Goal: Task Accomplishment & Management: Manage account settings

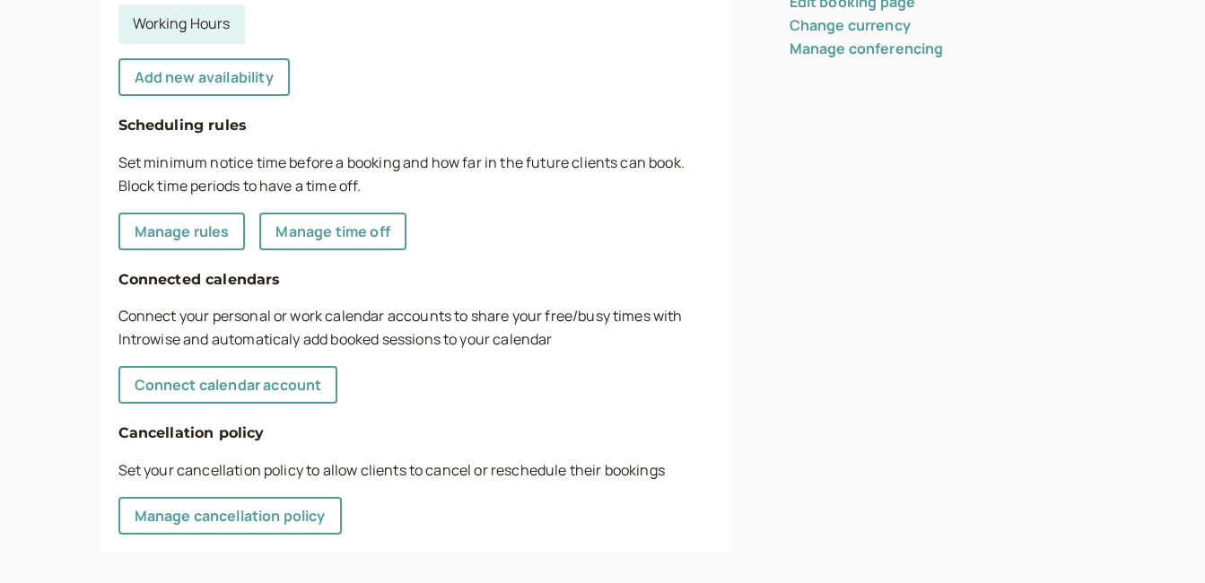
scroll to position [579, 0]
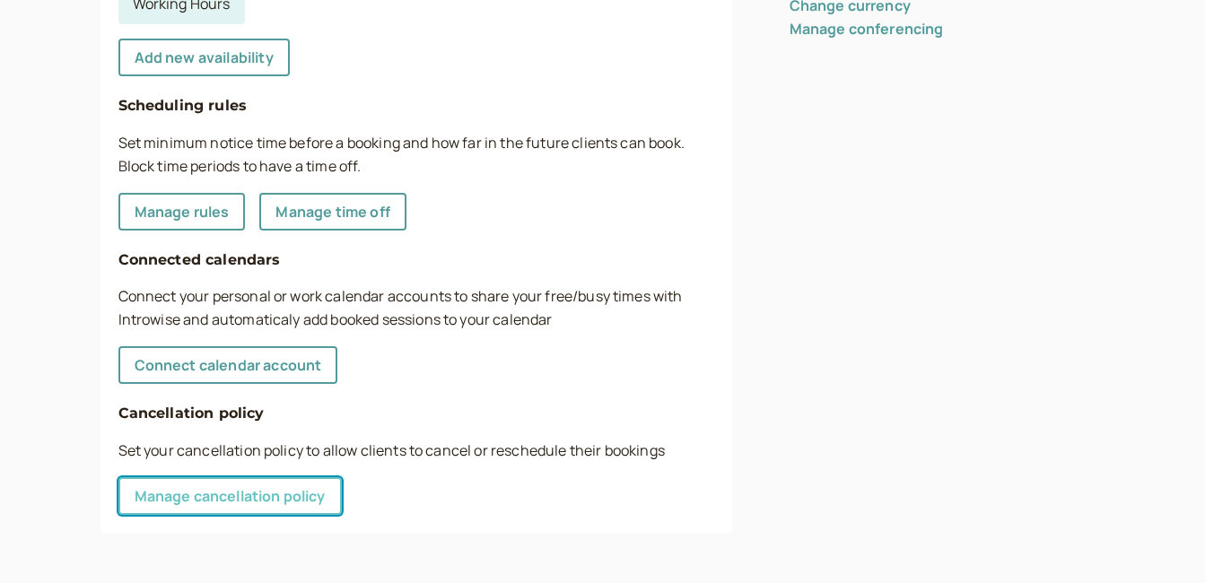
click at [177, 499] on link "Manage cancellation policy" at bounding box center [229, 497] width 223 height 38
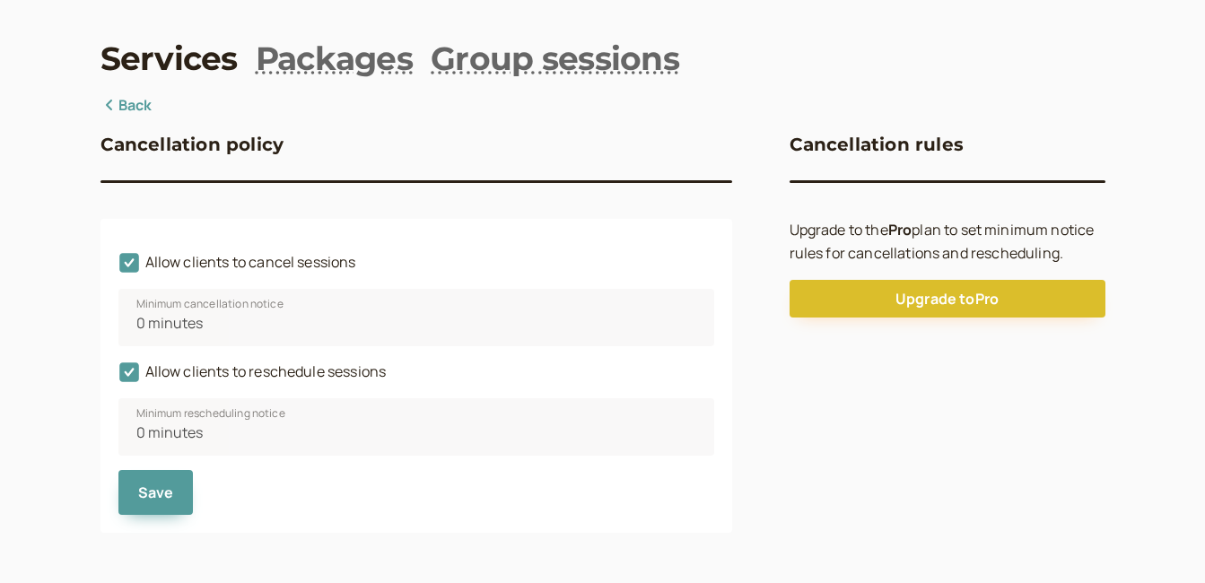
scroll to position [61, 0]
click at [125, 261] on icon at bounding box center [129, 264] width 20 height 20
click at [118, 267] on input "Allow clients to cancel sessions" at bounding box center [118, 267] width 0 height 0
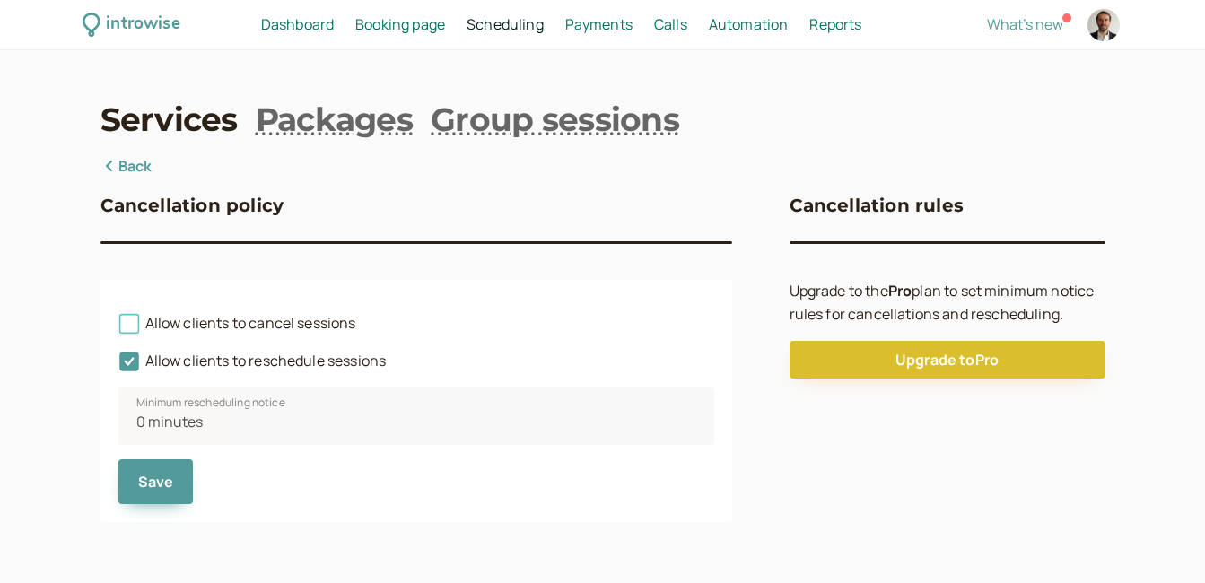
scroll to position [0, 0]
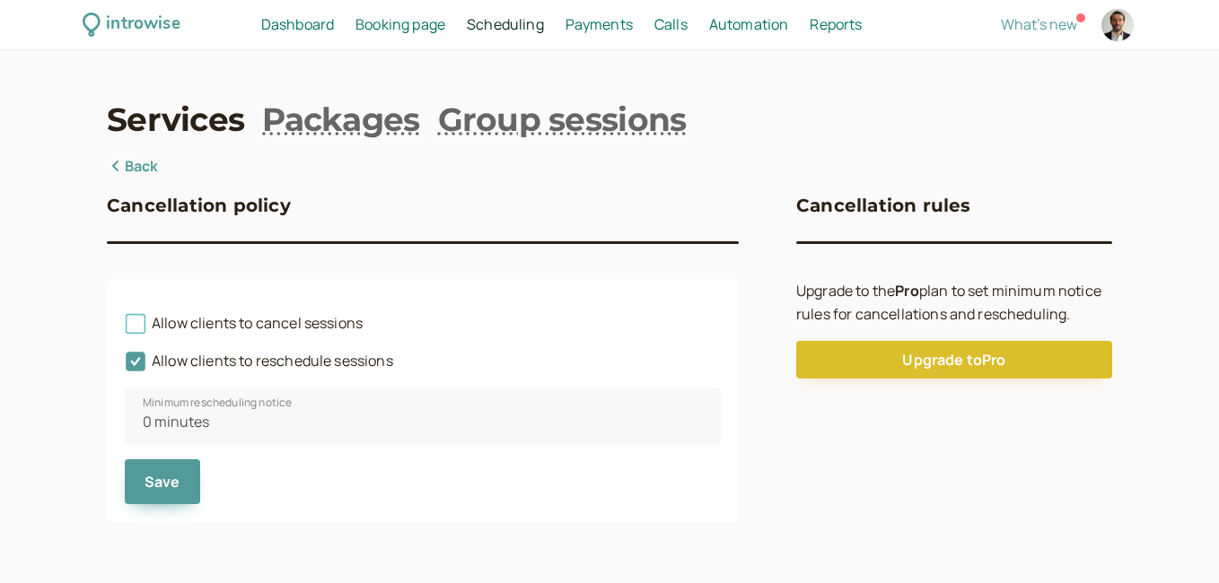
click at [135, 331] on icon at bounding box center [136, 324] width 20 height 20
click at [125, 329] on input "Allow clients to cancel sessions" at bounding box center [125, 329] width 0 height 0
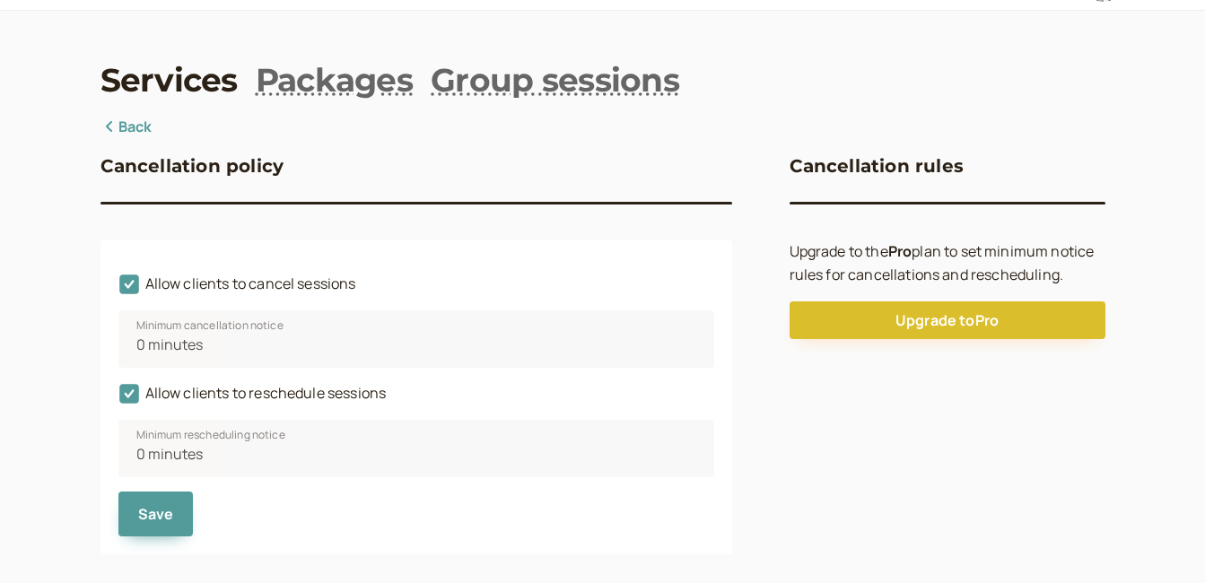
scroll to position [61, 0]
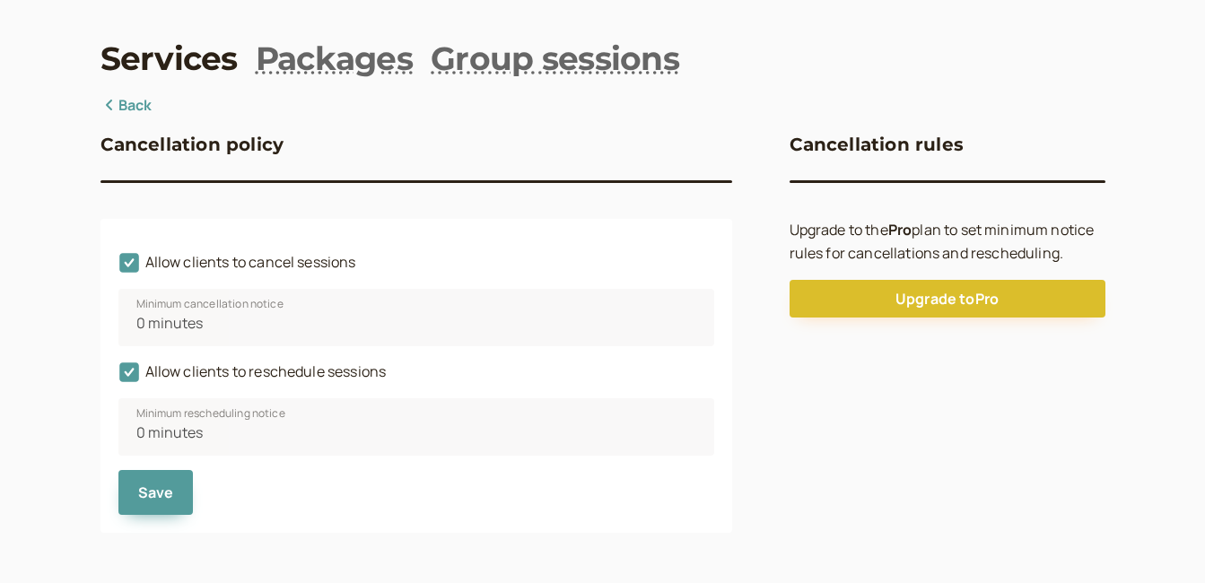
click at [129, 110] on link "Back" at bounding box center [127, 105] width 52 height 23
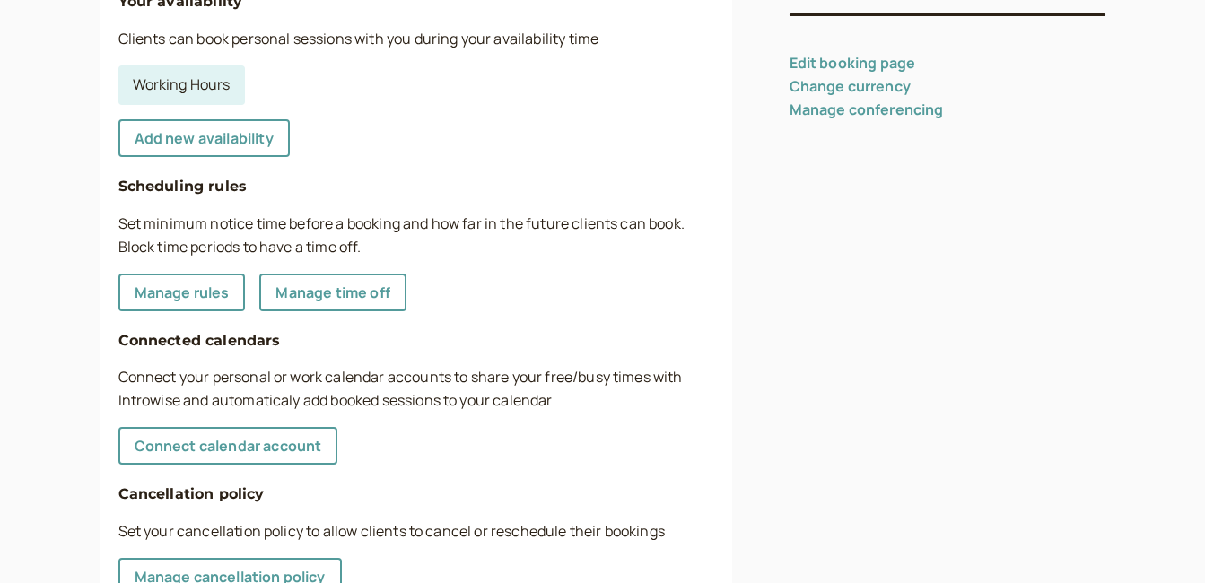
scroll to position [539, 0]
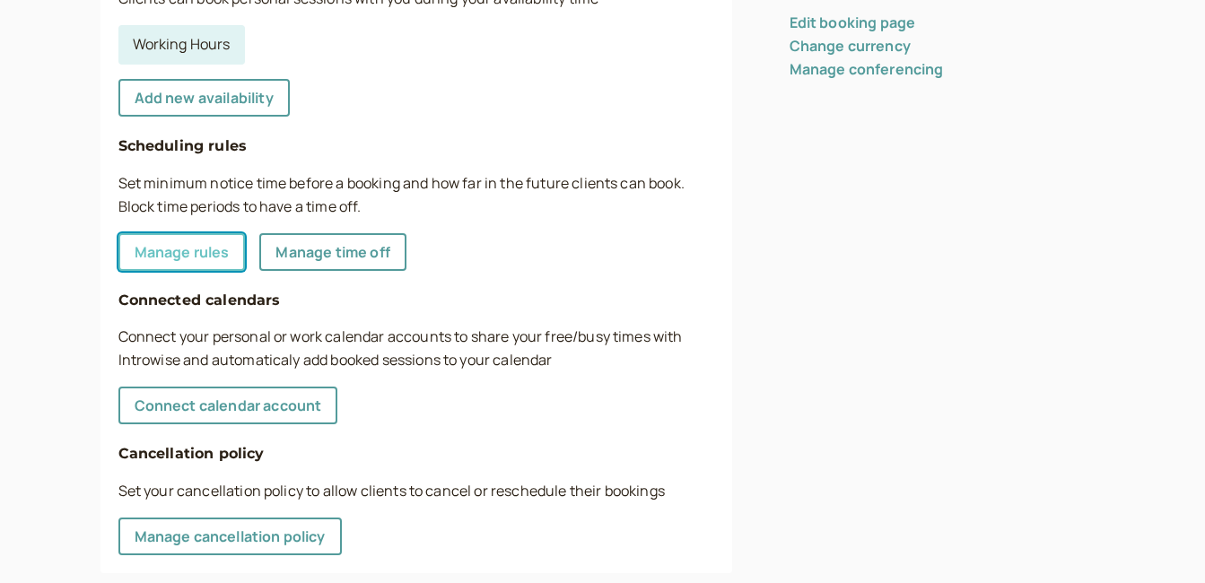
click at [138, 257] on link "Manage rules" at bounding box center [181, 252] width 127 height 38
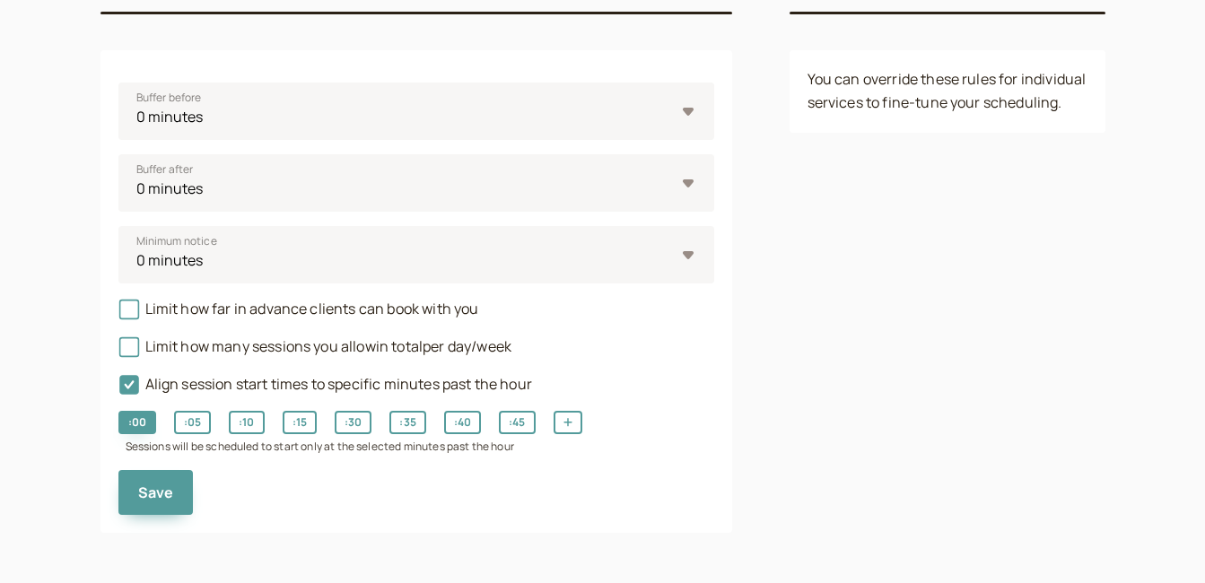
scroll to position [230, 0]
click at [691, 255] on select "0 minutes 5 minutes 10 minutes 15 minutes 30 minutes 45 minutes 1 hour 1.5 hour…" at bounding box center [416, 254] width 596 height 57
select select "720"
click at [118, 226] on select "0 minutes 5 minutes 10 minutes 15 minutes 30 minutes 45 minutes 1 hour 1.5 hour…" at bounding box center [416, 254] width 596 height 57
click at [147, 490] on span "Save" at bounding box center [156, 493] width 36 height 20
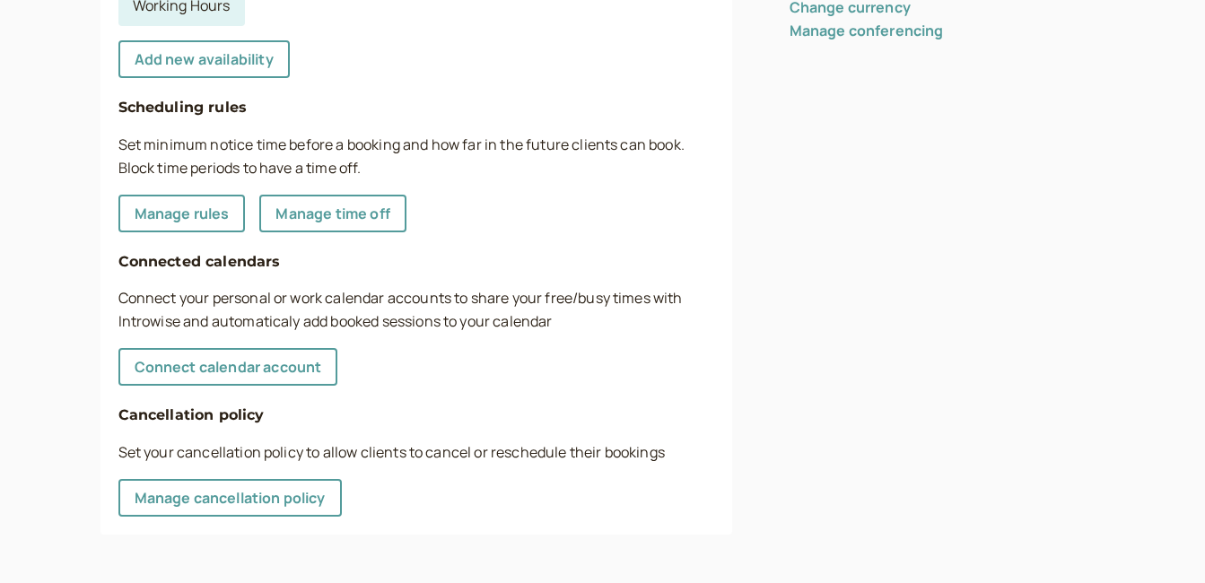
scroll to position [579, 0]
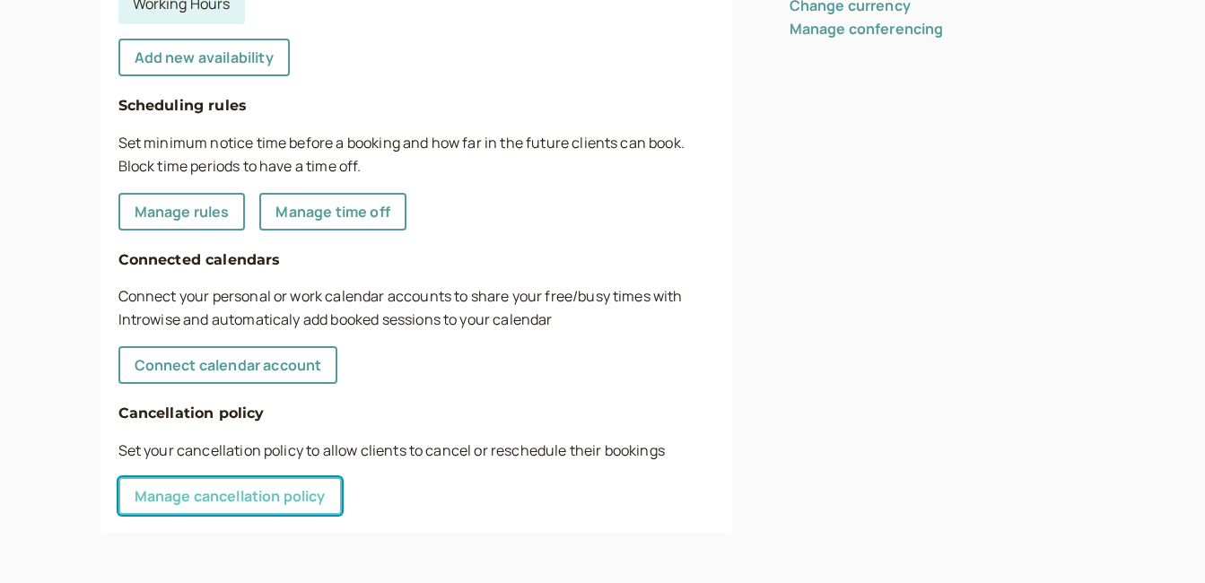
click at [185, 504] on link "Manage cancellation policy" at bounding box center [229, 497] width 223 height 38
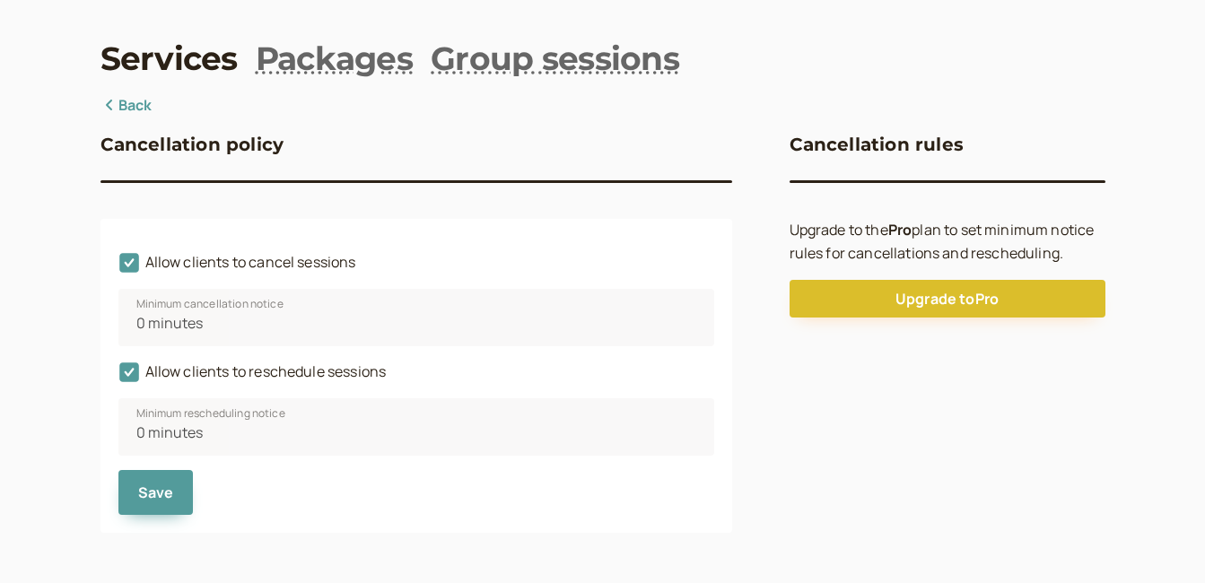
scroll to position [61, 0]
click at [136, 110] on link "Back" at bounding box center [127, 105] width 52 height 23
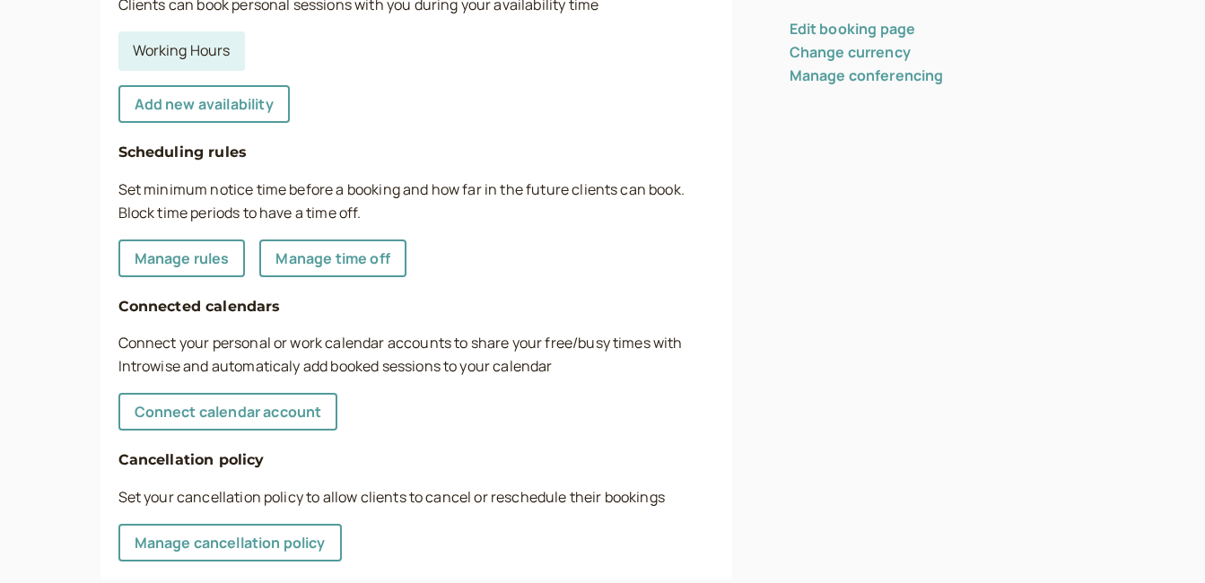
scroll to position [489, 0]
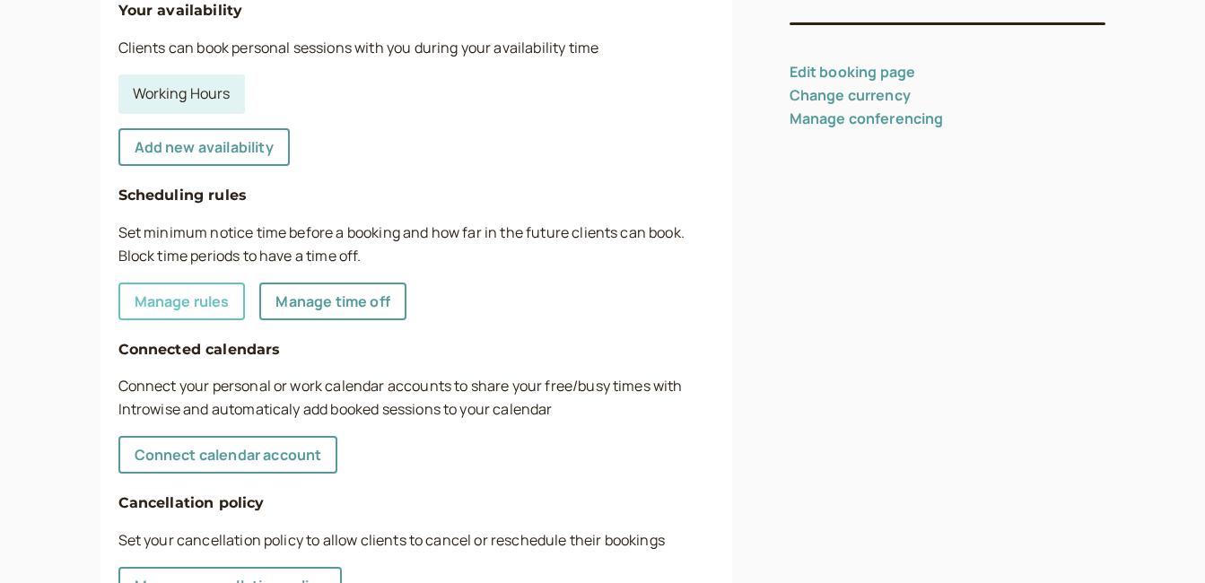
click at [186, 311] on link "Manage rules" at bounding box center [181, 302] width 127 height 38
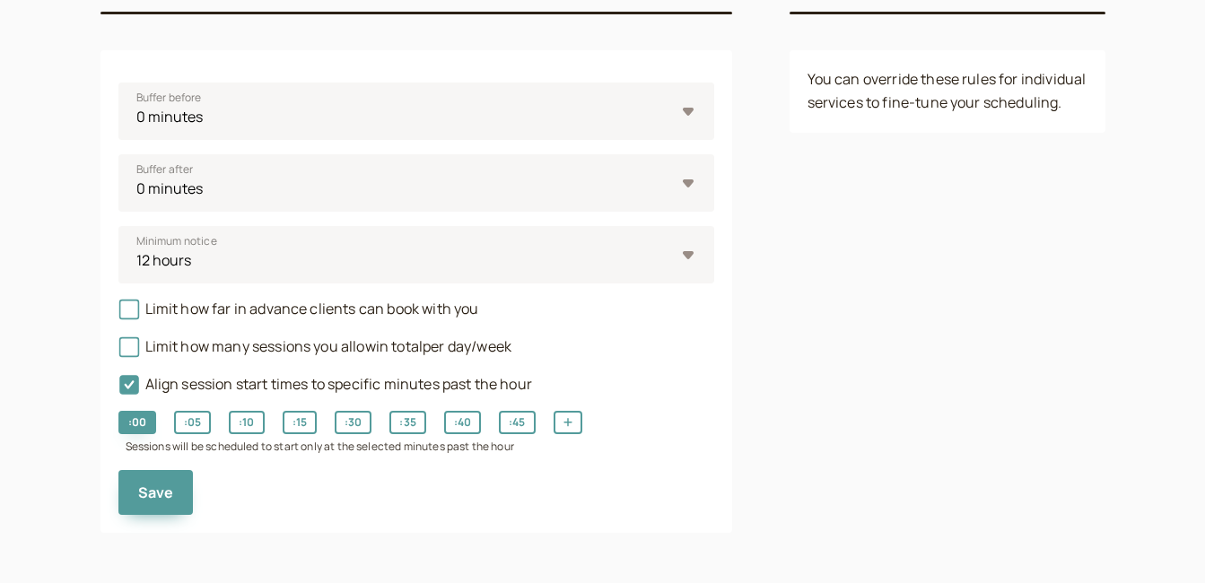
scroll to position [230, 0]
click at [689, 259] on select "0 minutes 5 minutes 10 minutes 15 minutes 30 minutes 45 minutes 1 hour 1.5 hour…" at bounding box center [416, 254] width 596 height 57
select select "0"
click at [118, 226] on select "0 minutes 5 minutes 10 minutes 15 minutes 30 minutes 45 minutes 1 hour 1.5 hour…" at bounding box center [416, 254] width 596 height 57
click at [34, 303] on div "introwise Dashboard Dashboard Booking page Booking Scheduling Scheduling Paymen…" at bounding box center [602, 176] width 1205 height 813
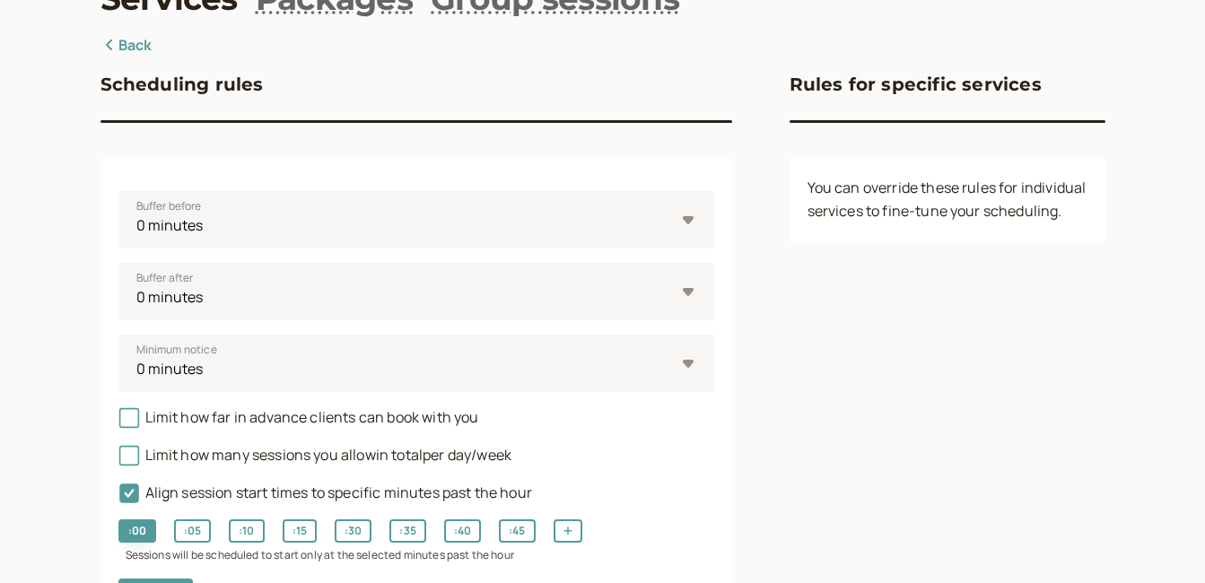
scroll to position [0, 0]
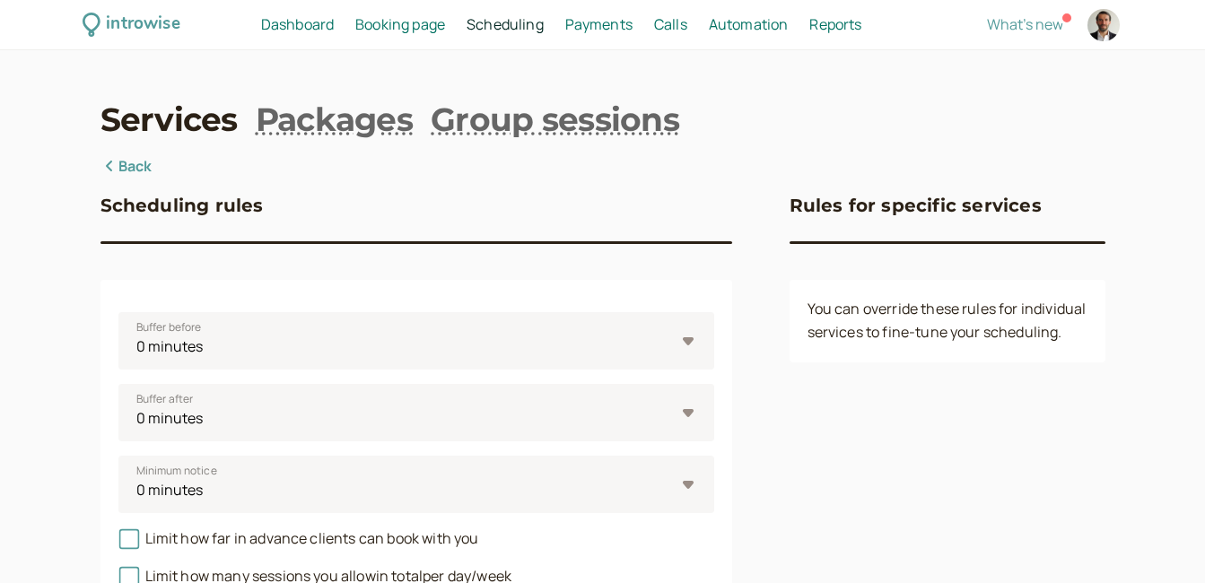
click at [144, 170] on link "Back" at bounding box center [127, 166] width 52 height 23
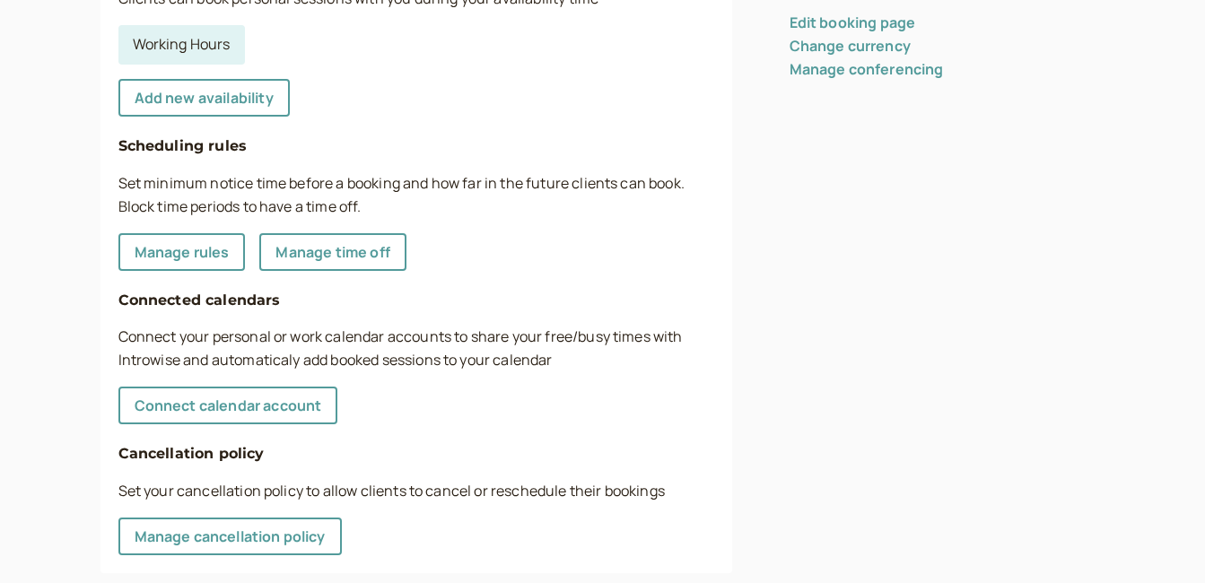
scroll to position [579, 0]
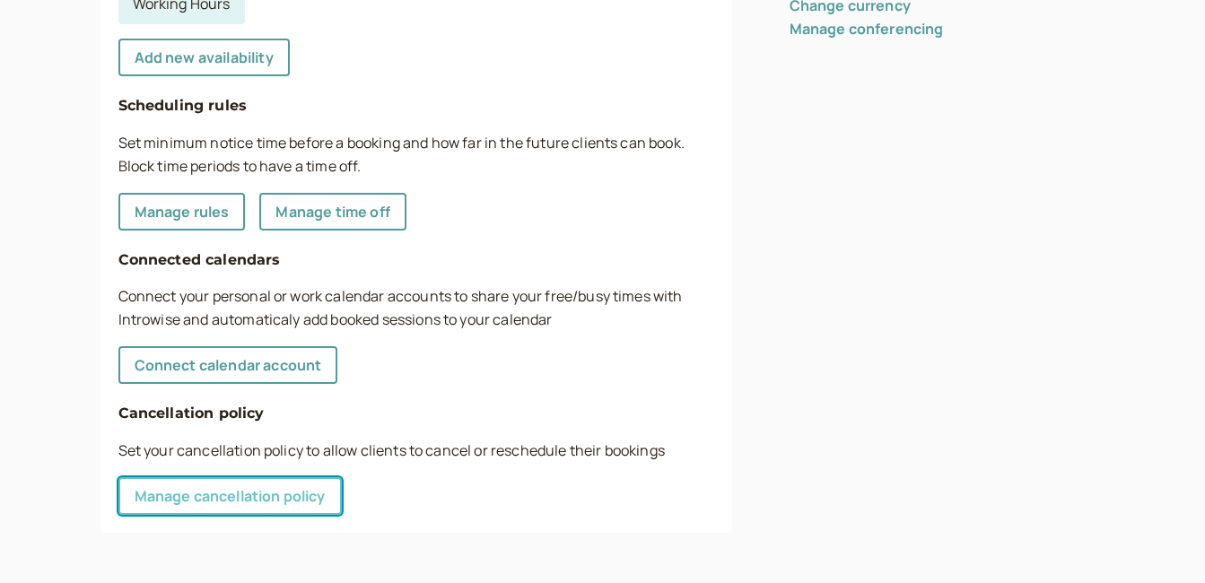
click at [180, 502] on link "Manage cancellation policy" at bounding box center [229, 497] width 223 height 38
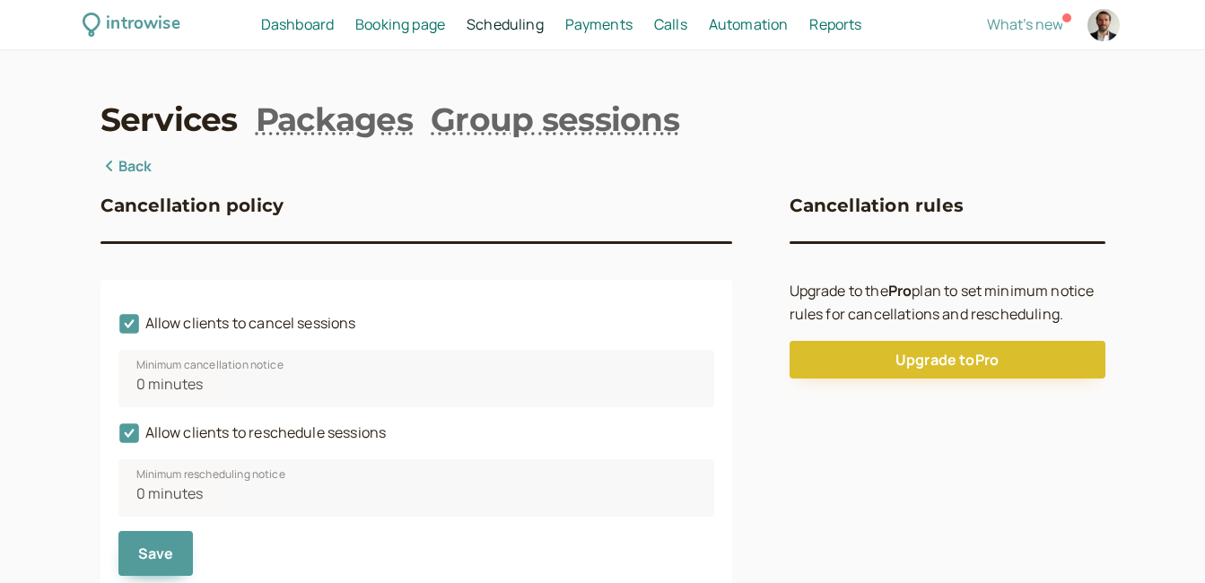
click at [735, 28] on span "Automation" at bounding box center [749, 24] width 80 height 20
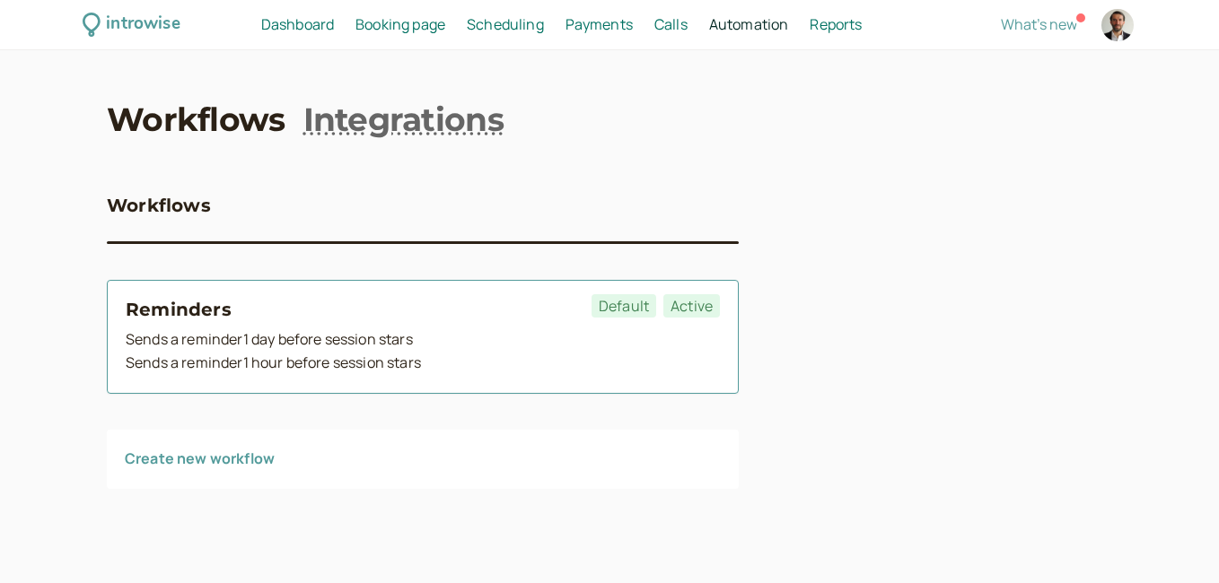
click at [627, 311] on span "Default" at bounding box center [624, 305] width 65 height 23
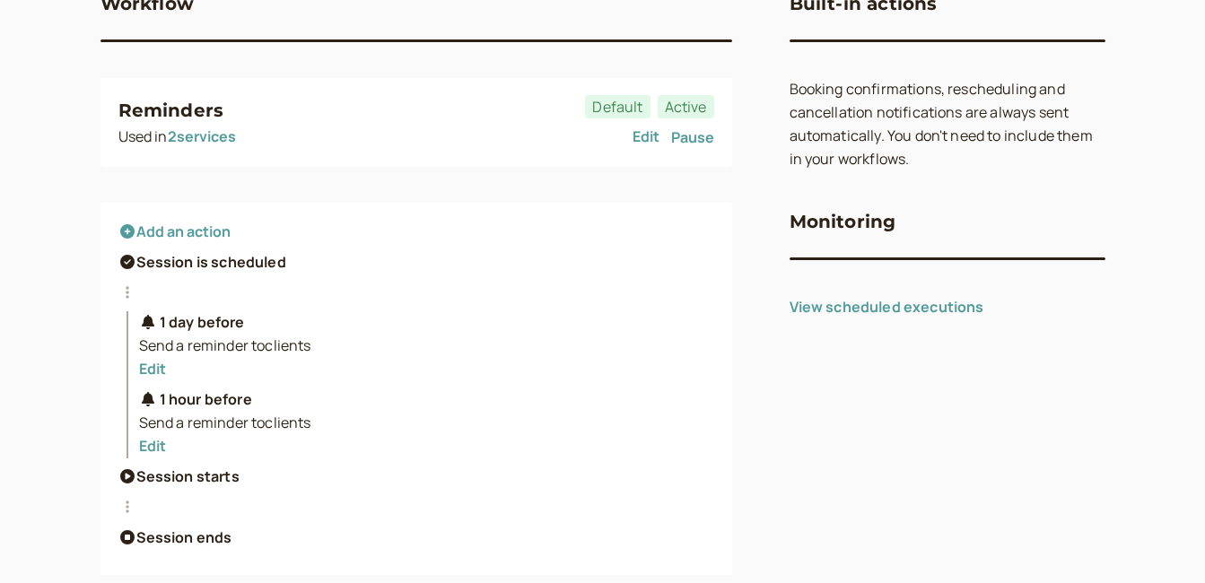
scroll to position [244, 0]
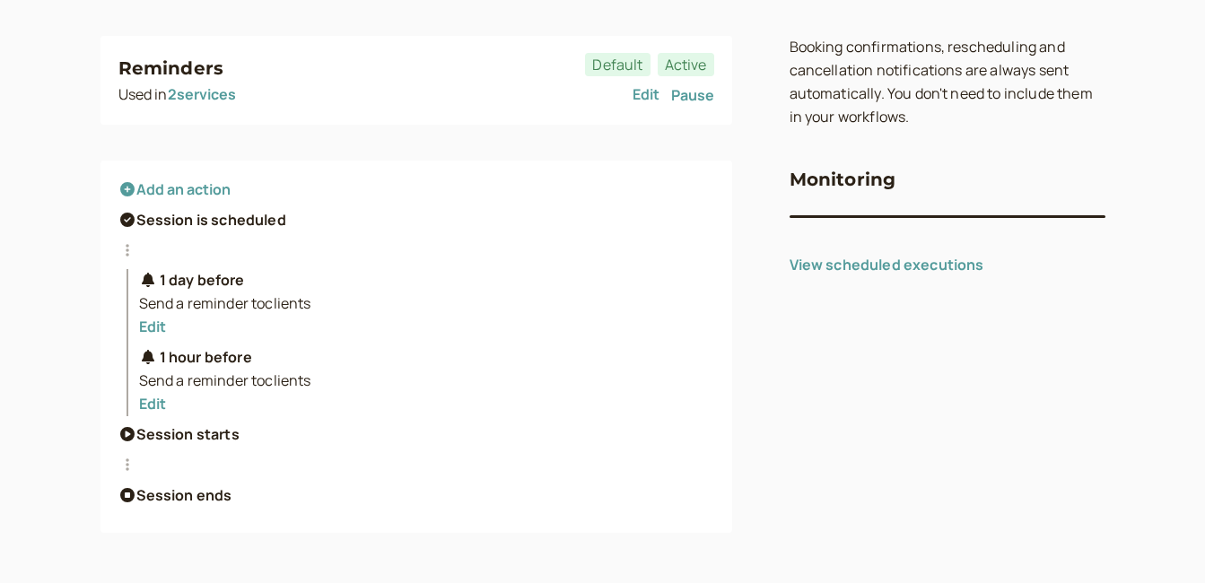
click at [133, 434] on icon at bounding box center [127, 434] width 14 height 14
click at [127, 495] on icon at bounding box center [127, 495] width 18 height 14
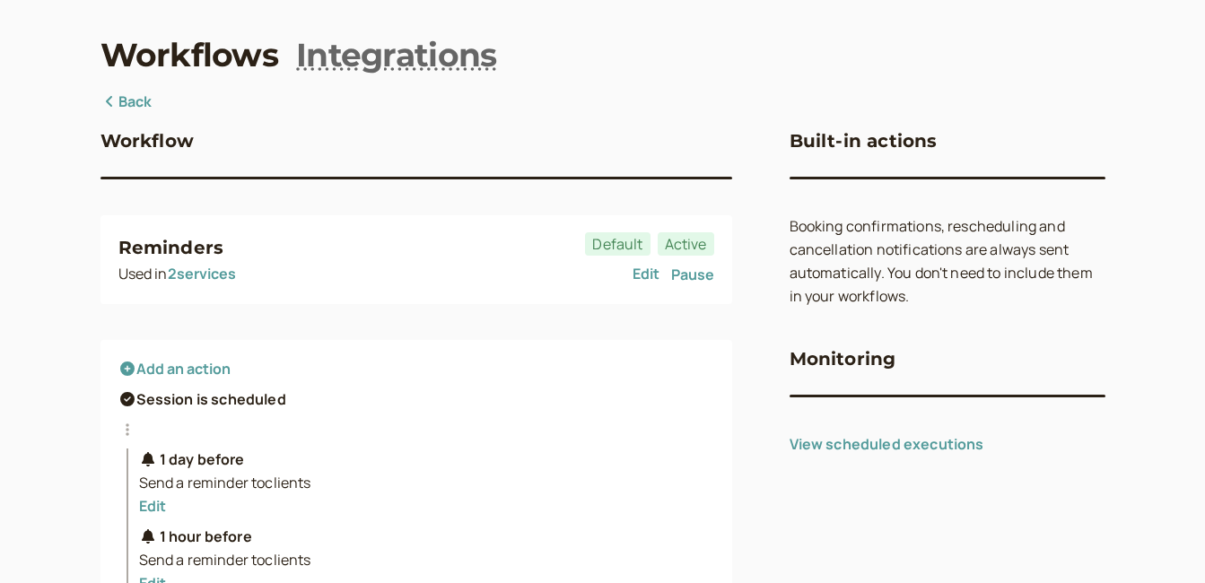
scroll to position [154, 0]
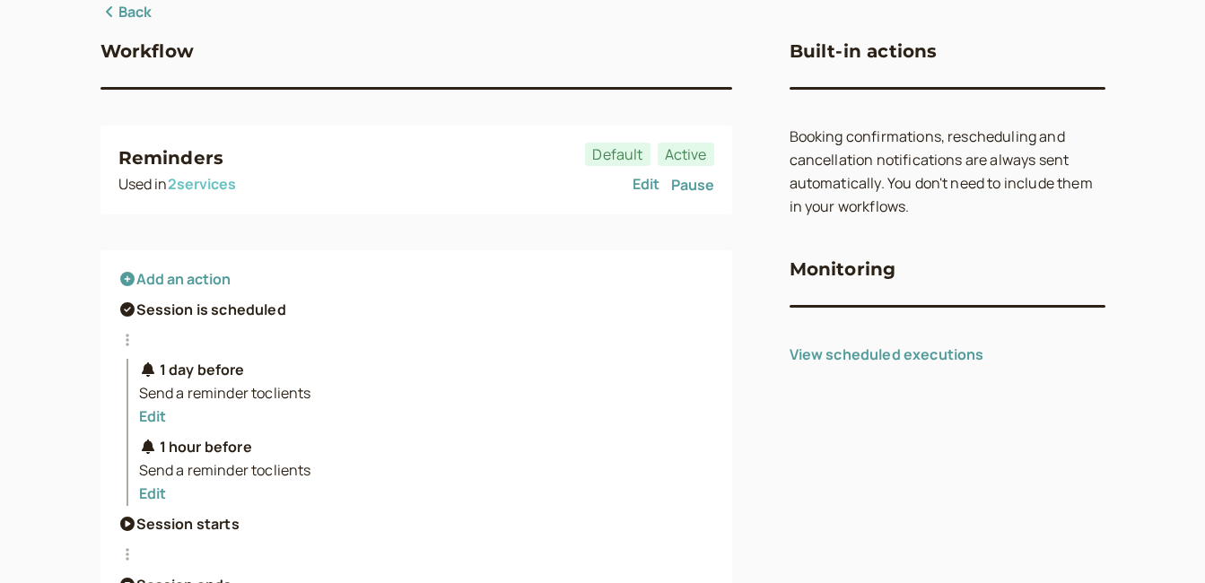
click at [221, 188] on button "2 service s" at bounding box center [202, 184] width 68 height 16
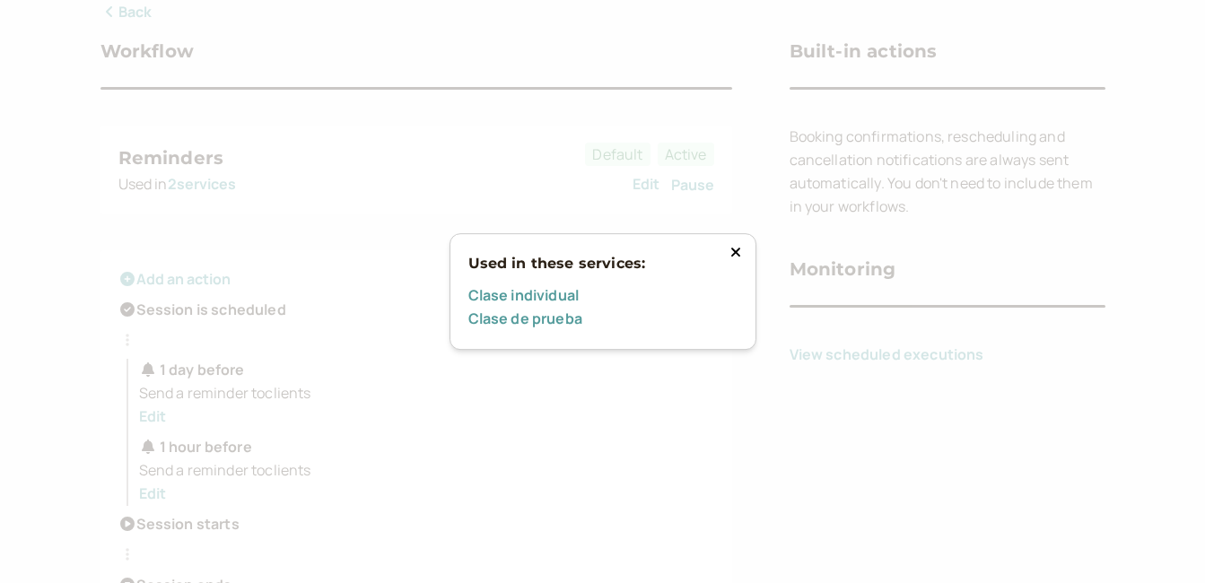
click at [737, 251] on icon at bounding box center [735, 252] width 9 height 9
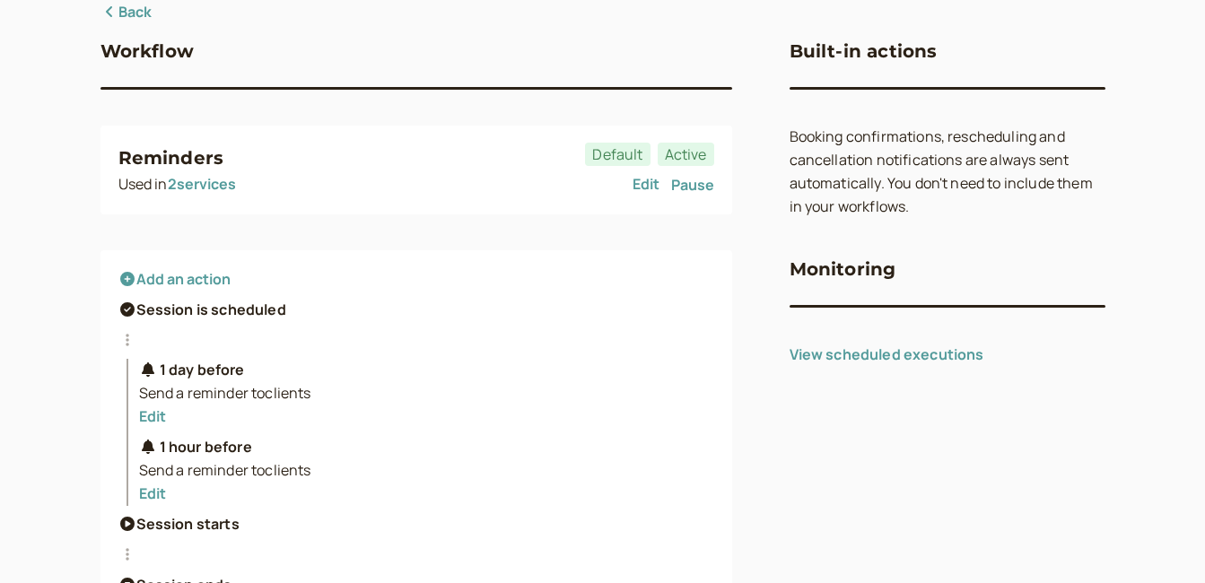
click at [133, 16] on link "Back" at bounding box center [127, 12] width 52 height 23
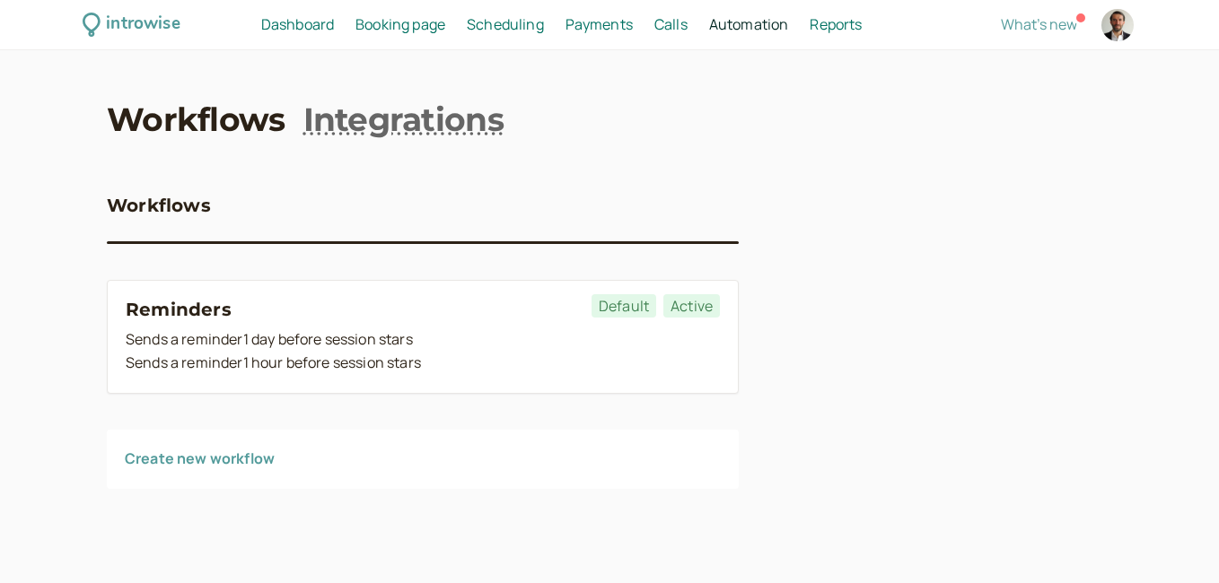
click at [183, 465] on link "Create new workflow" at bounding box center [200, 459] width 150 height 20
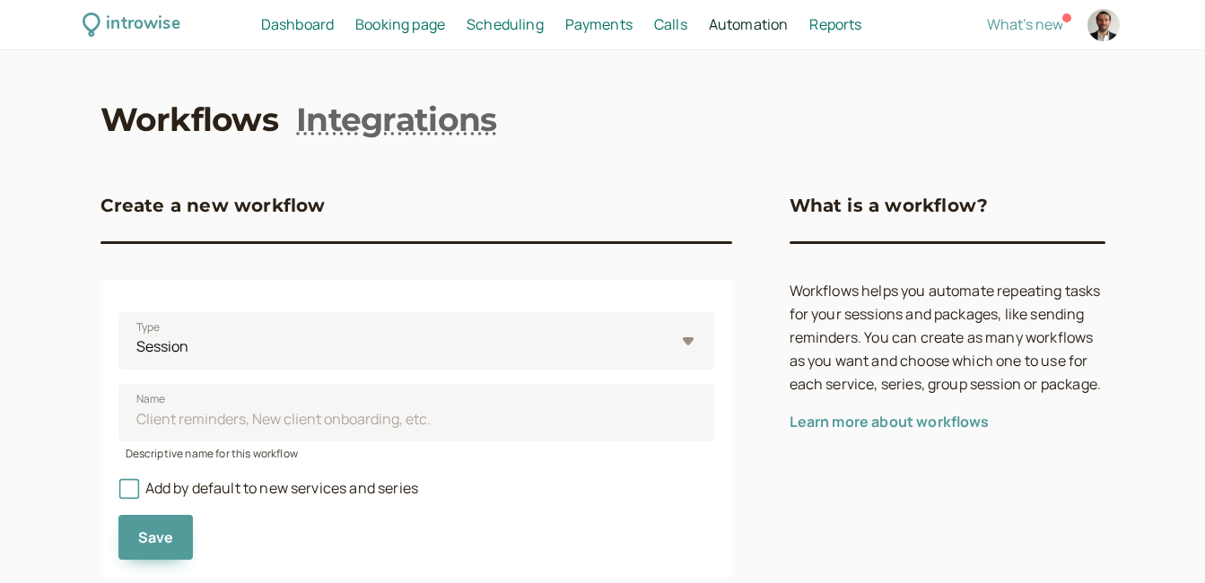
scroll to position [45, 0]
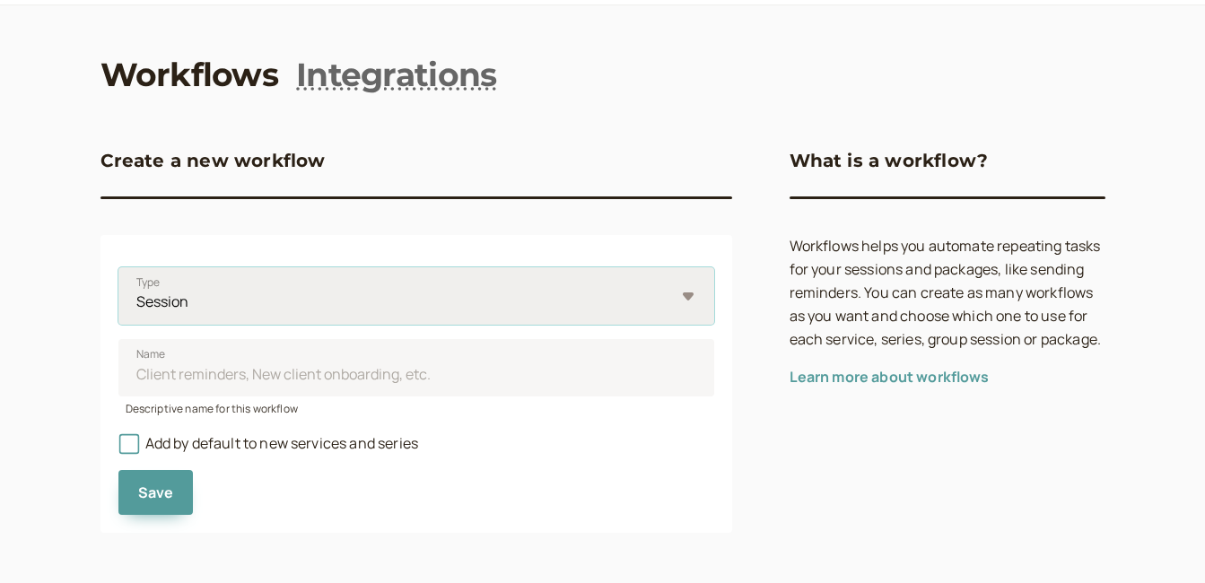
click at [686, 298] on select "Session Package" at bounding box center [416, 295] width 596 height 57
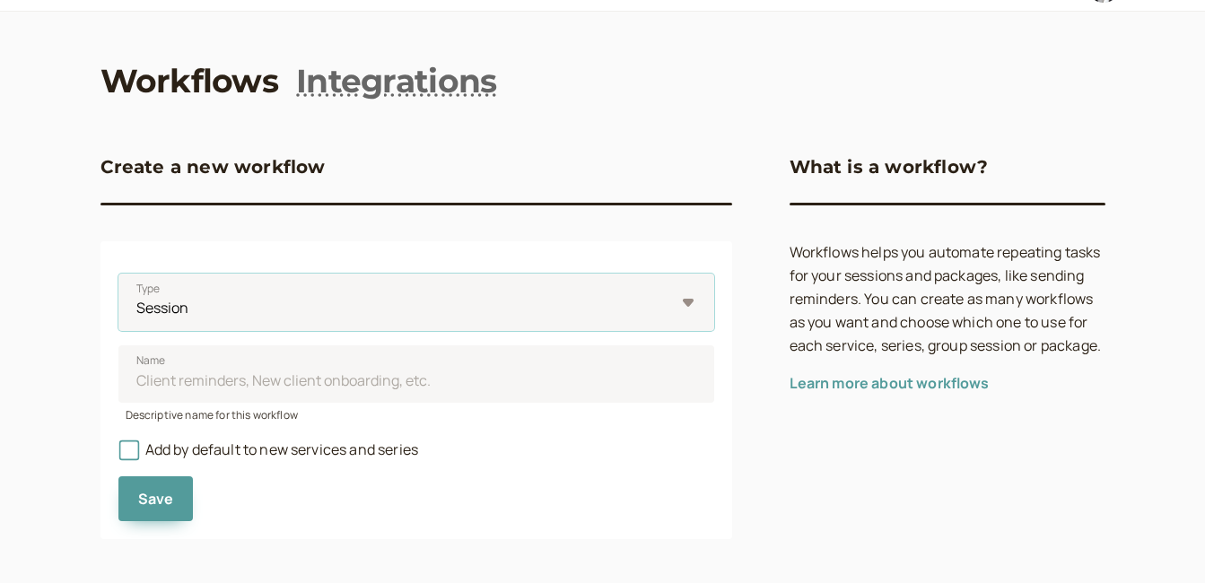
scroll to position [0, 0]
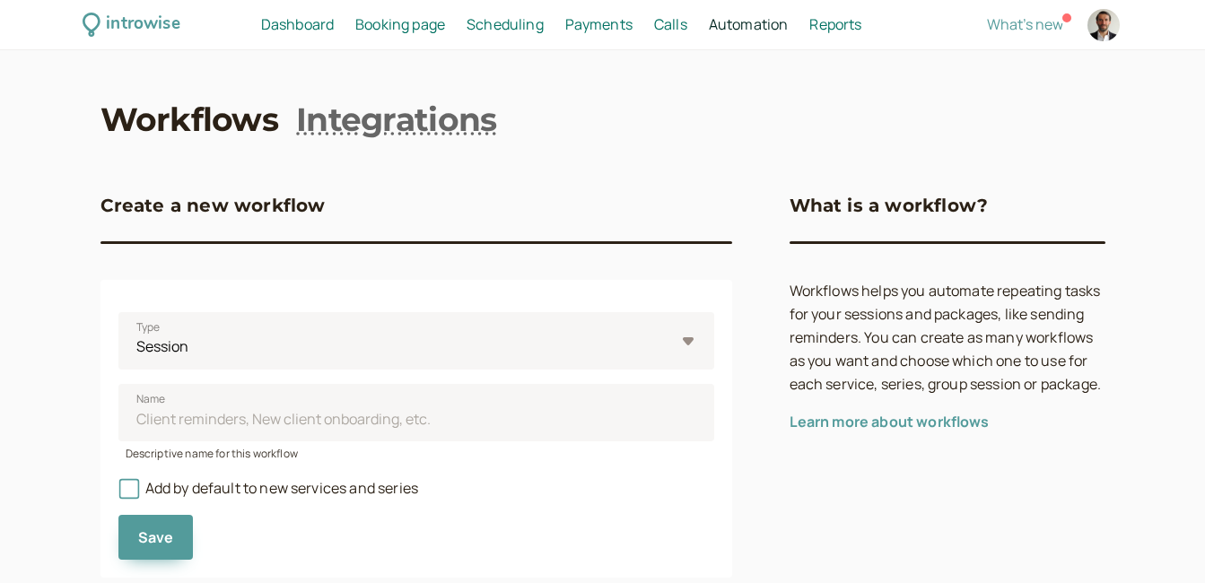
click at [825, 18] on span "Reports" at bounding box center [836, 24] width 52 height 20
select select "last30Days"
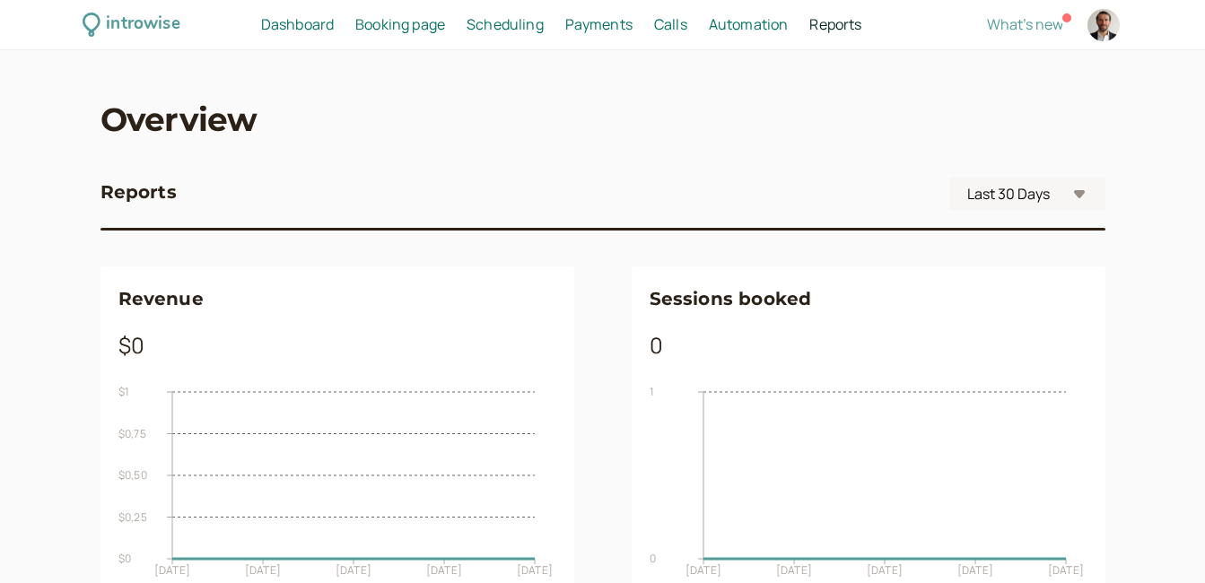
click at [669, 29] on span "Calls" at bounding box center [670, 24] width 33 height 20
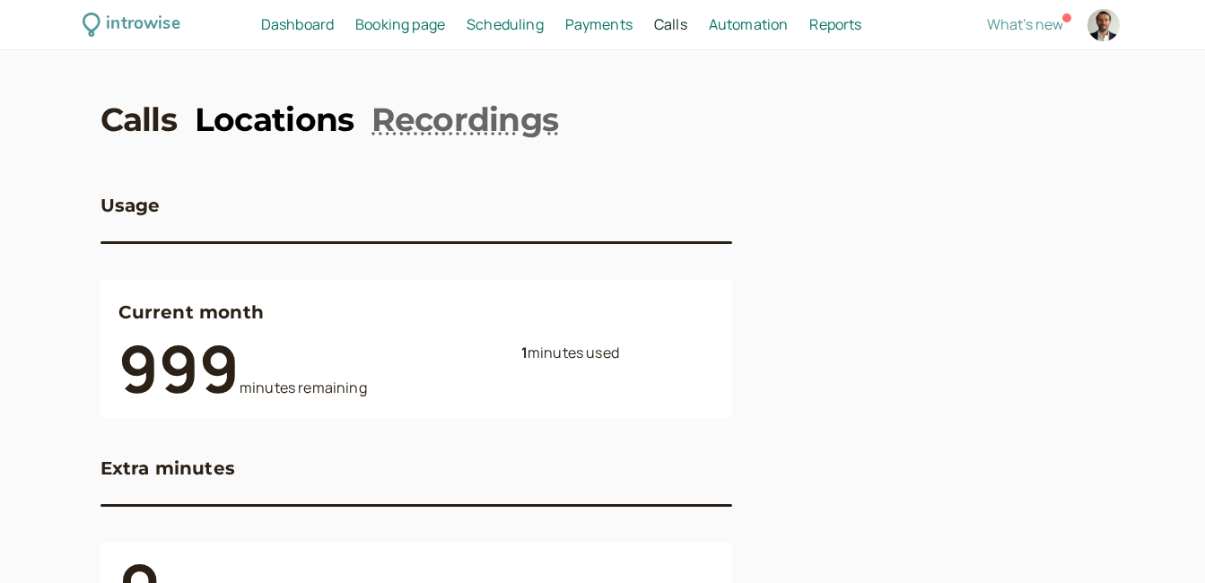
click at [256, 111] on link "Locations" at bounding box center [275, 119] width 160 height 45
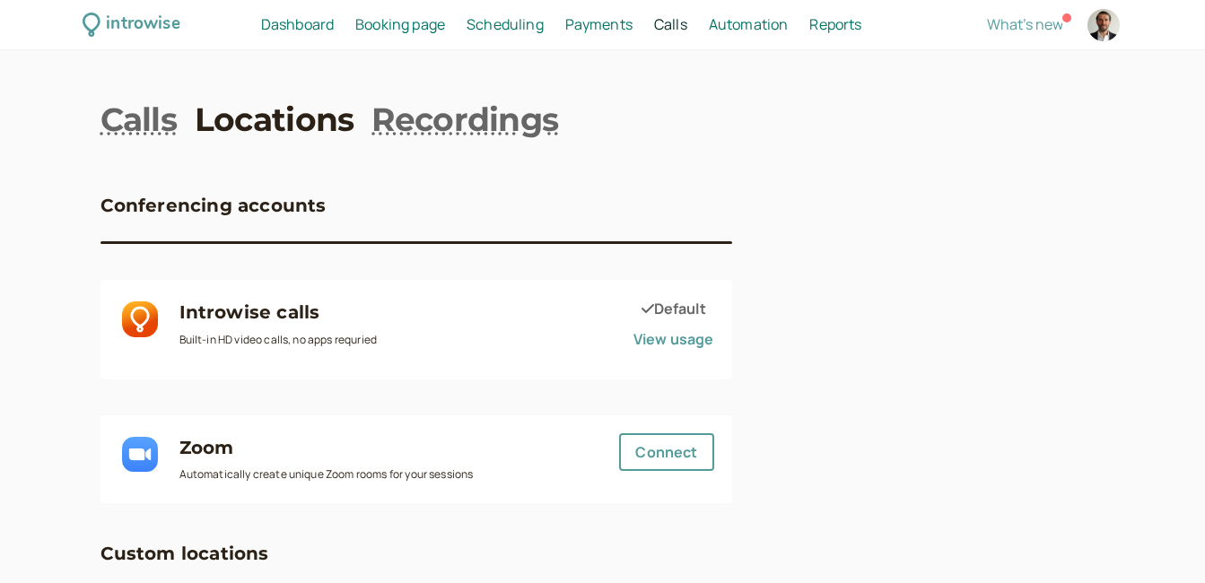
click at [676, 338] on link "View usage" at bounding box center [674, 339] width 81 height 20
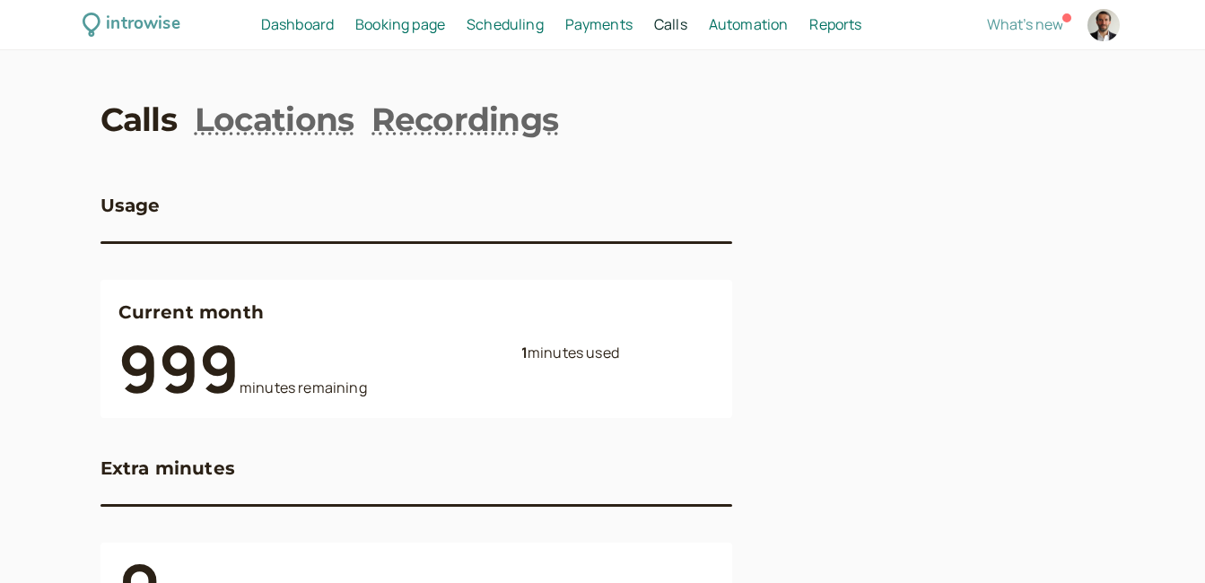
click at [288, 31] on span "Dashboard" at bounding box center [297, 24] width 73 height 20
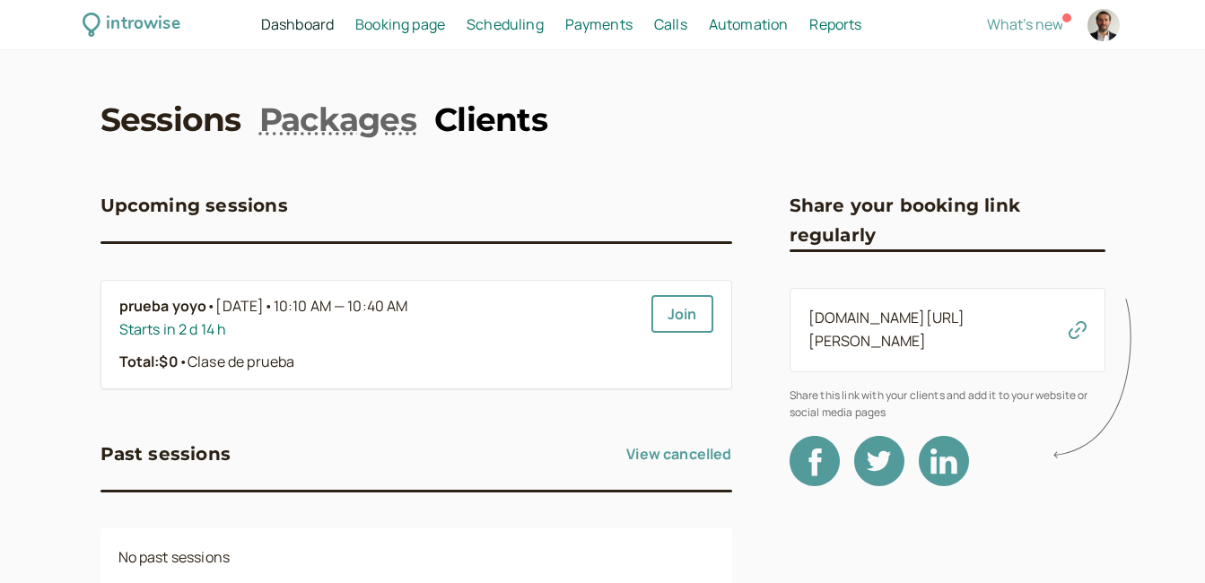
click at [487, 127] on link "Clients" at bounding box center [490, 119] width 113 height 45
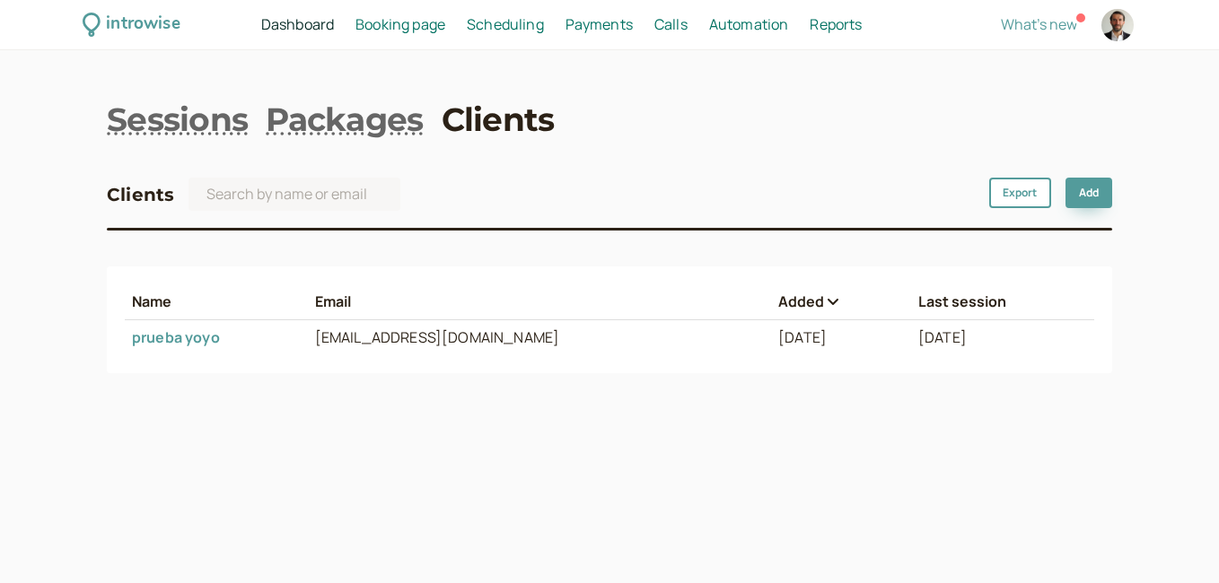
click at [124, 199] on h3 "Clients" at bounding box center [140, 194] width 67 height 29
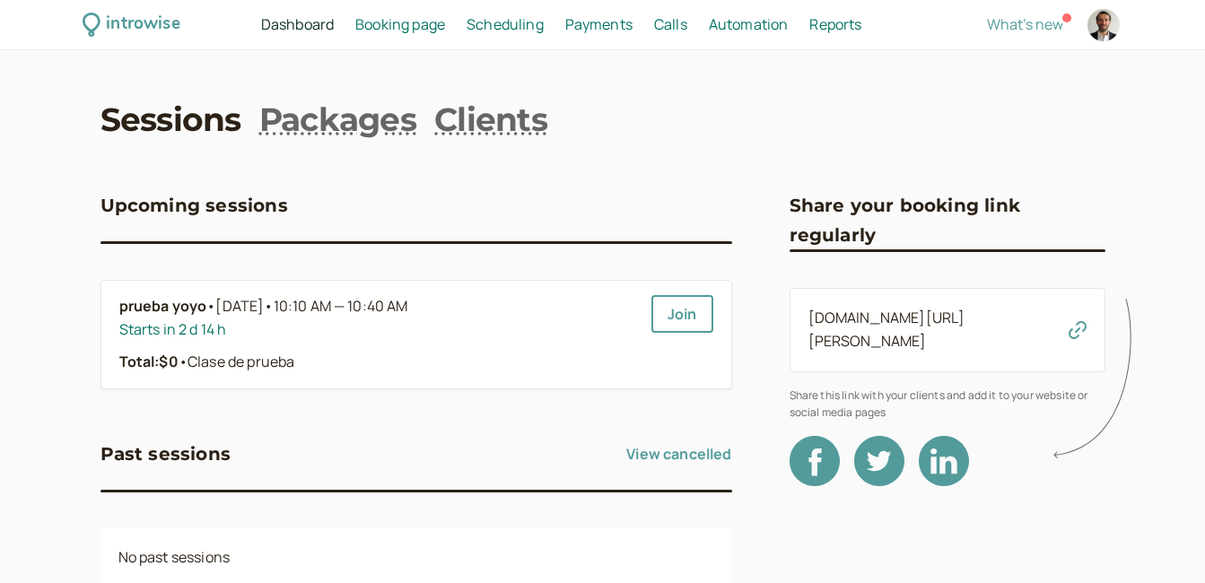
click at [297, 28] on span "Dashboard" at bounding box center [297, 24] width 73 height 20
click at [141, 23] on div "introwise" at bounding box center [143, 25] width 74 height 28
click at [1036, 25] on span "What's new" at bounding box center [1025, 24] width 76 height 20
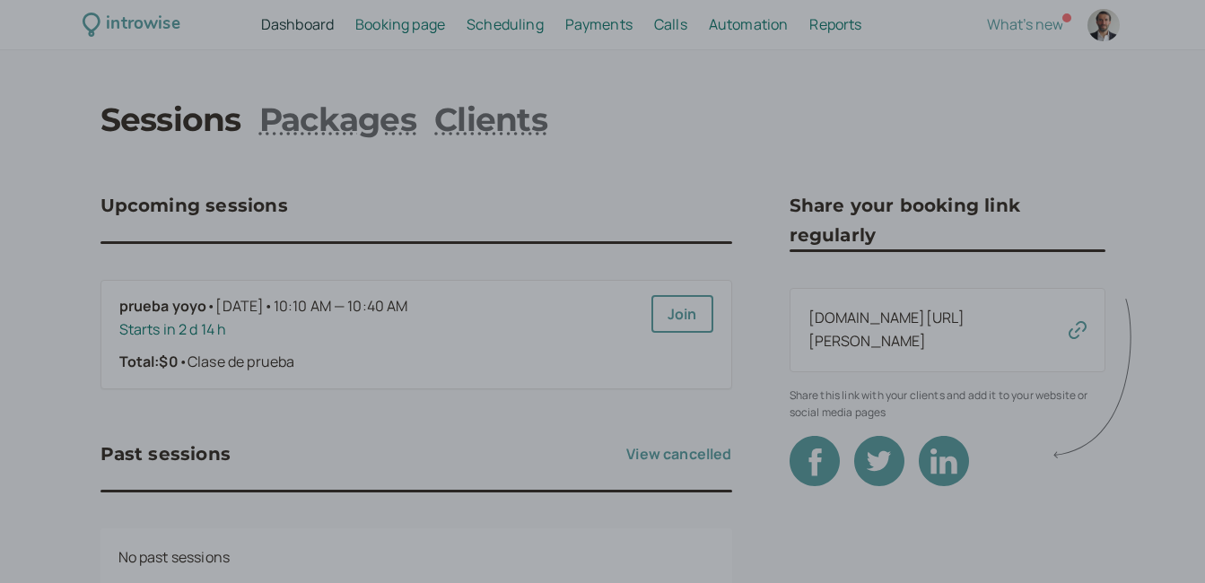
click at [33, 223] on div at bounding box center [602, 291] width 1205 height 583
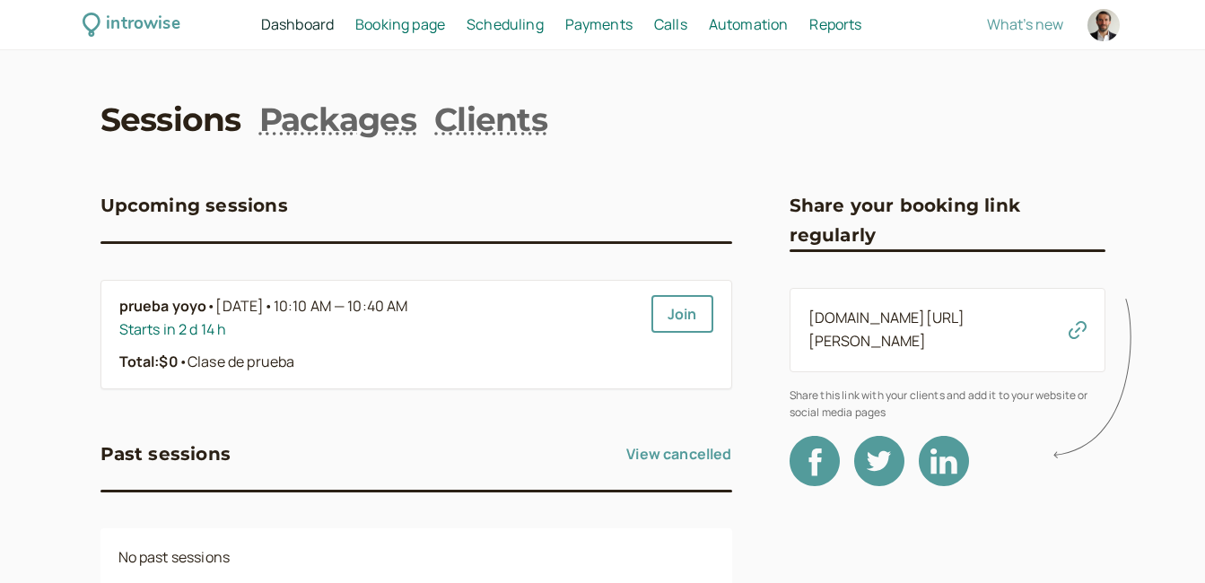
click at [382, 23] on span "Booking page" at bounding box center [400, 24] width 90 height 20
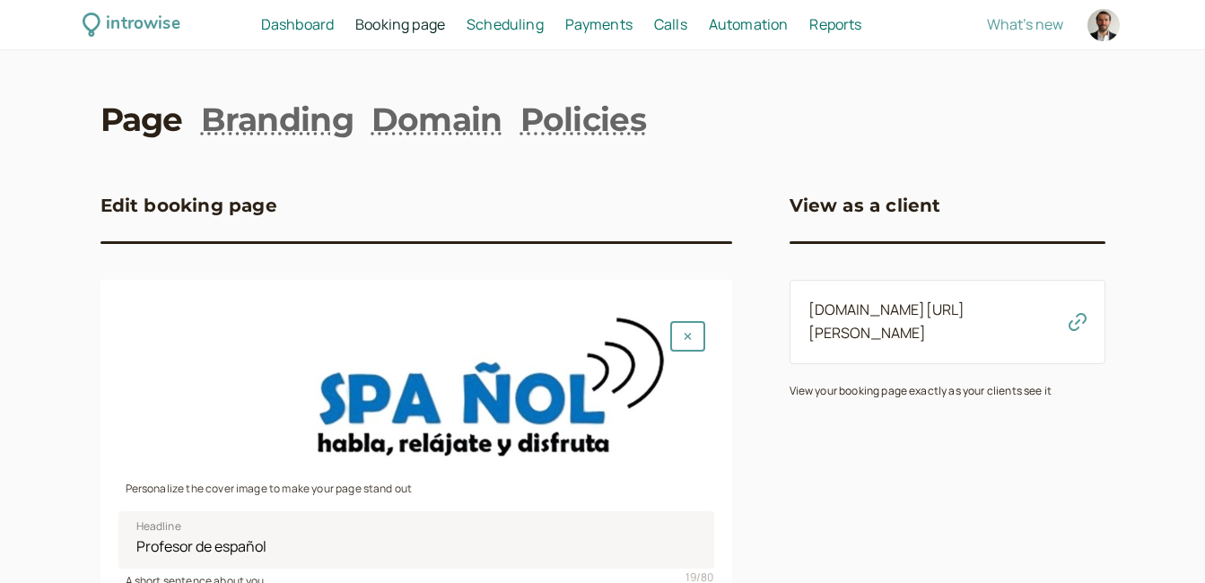
click at [485, 23] on span "Scheduling" at bounding box center [505, 24] width 77 height 20
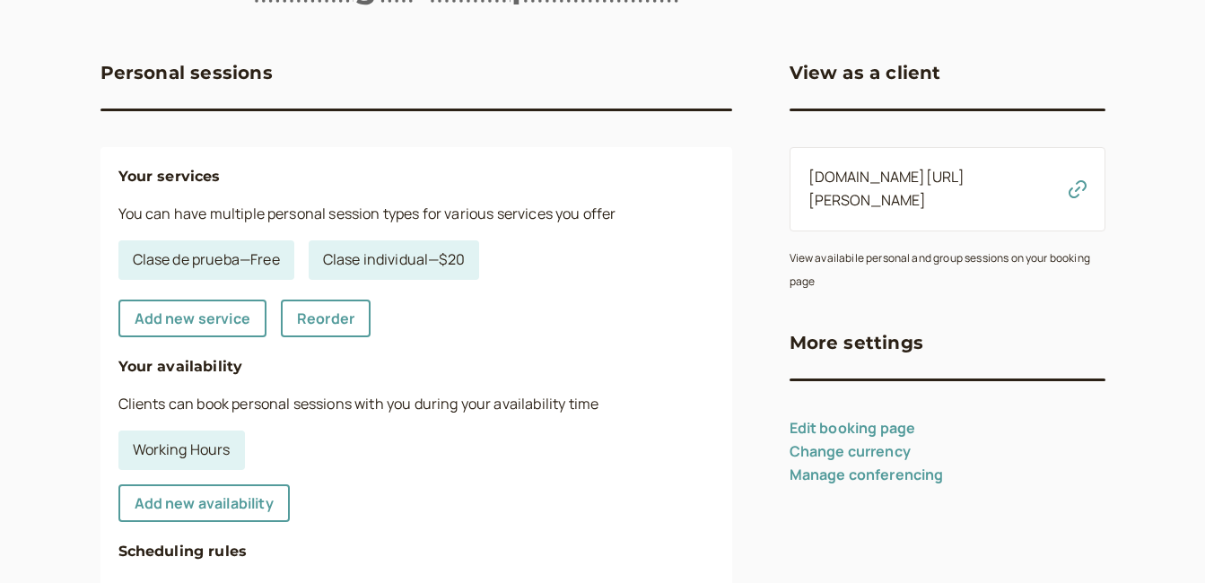
scroll to position [180, 0]
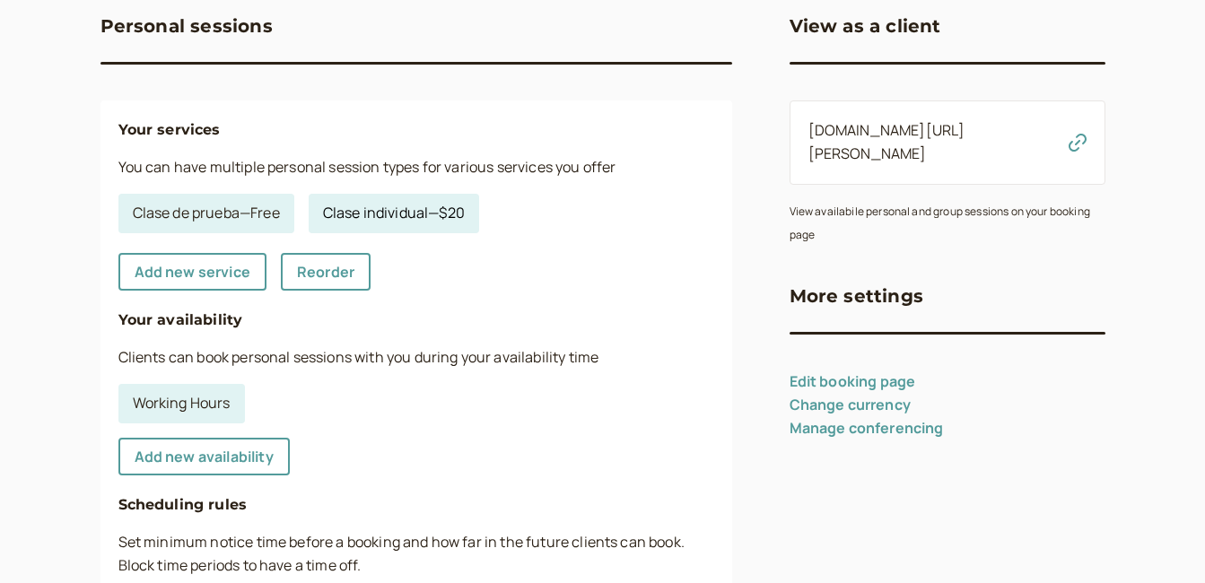
click at [402, 223] on link "Clase individual — $20" at bounding box center [394, 213] width 171 height 39
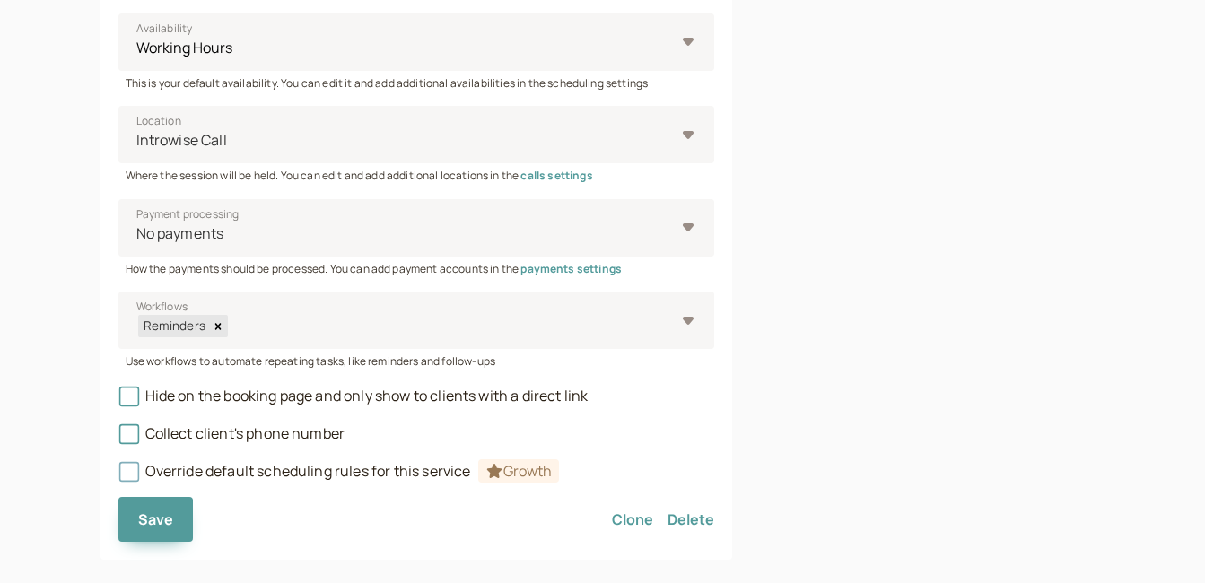
scroll to position [794, 0]
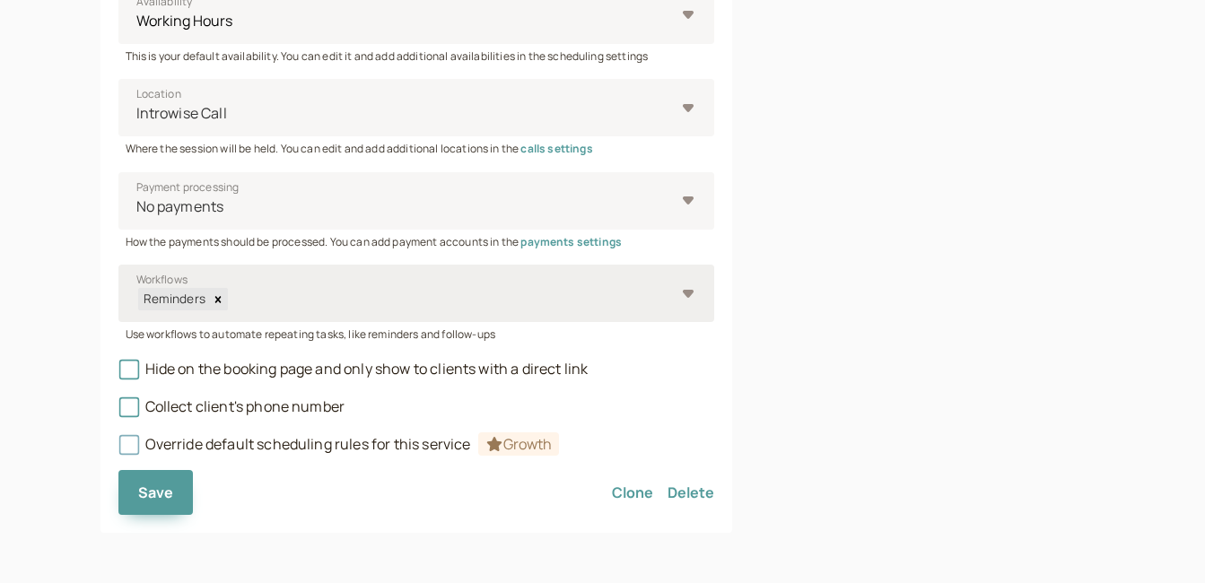
click at [692, 292] on div "Reminders" at bounding box center [416, 293] width 596 height 57
click at [231, 292] on input "Workflows Reminders" at bounding box center [229, 299] width 3 height 21
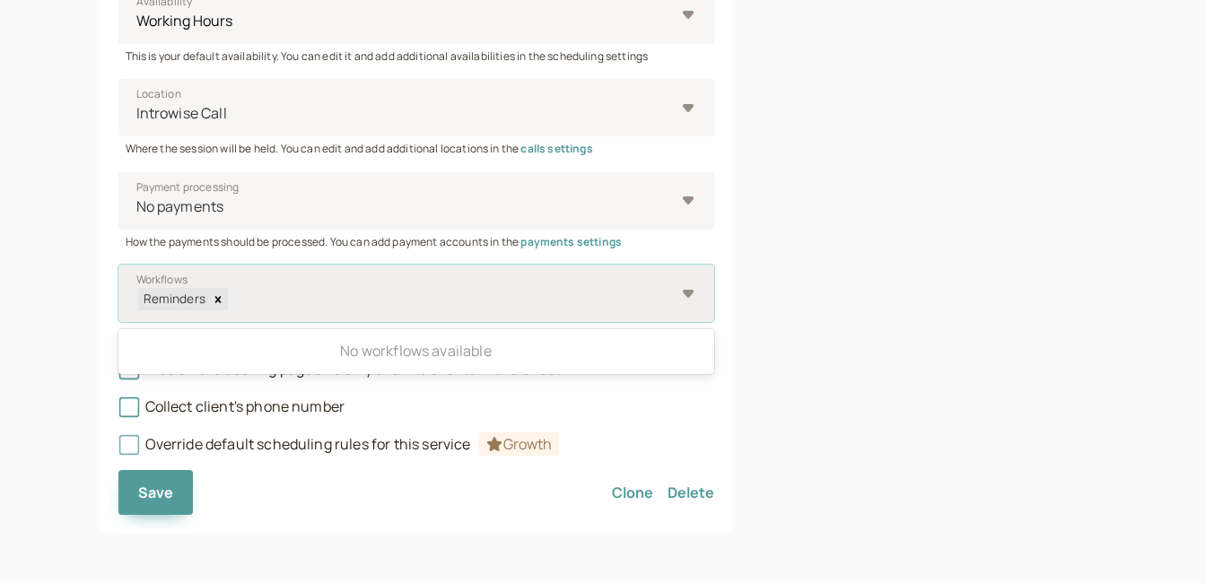
click at [692, 292] on div "Reminders" at bounding box center [416, 293] width 596 height 57
click at [231, 292] on input "Workflows 0 results available. Use Up and Down to choose options, press Enter t…" at bounding box center [229, 299] width 3 height 21
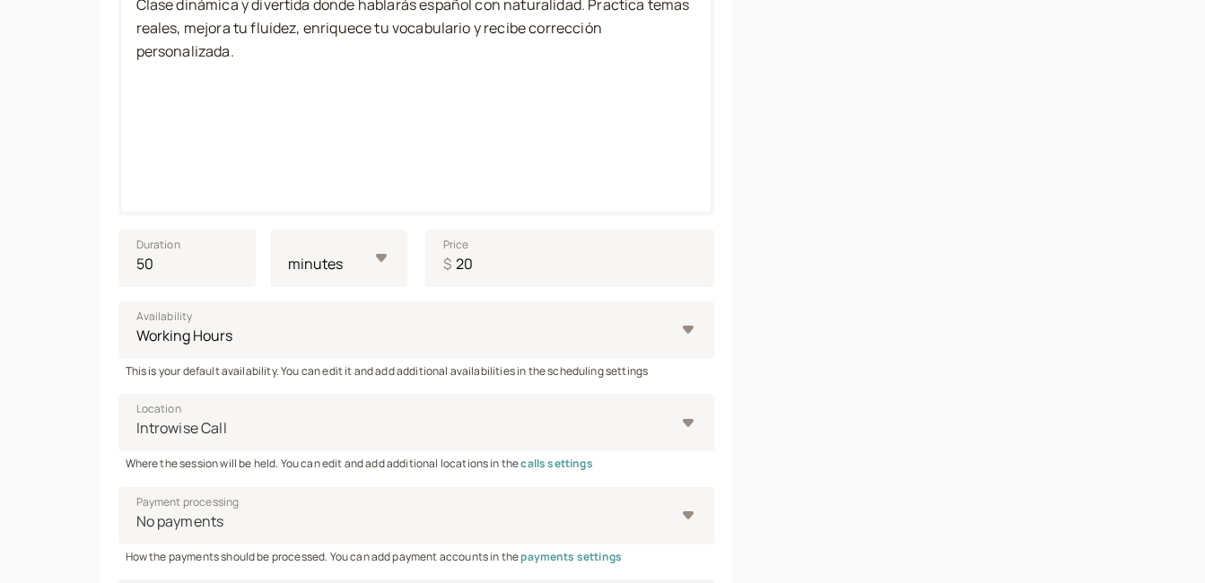
scroll to position [435, 0]
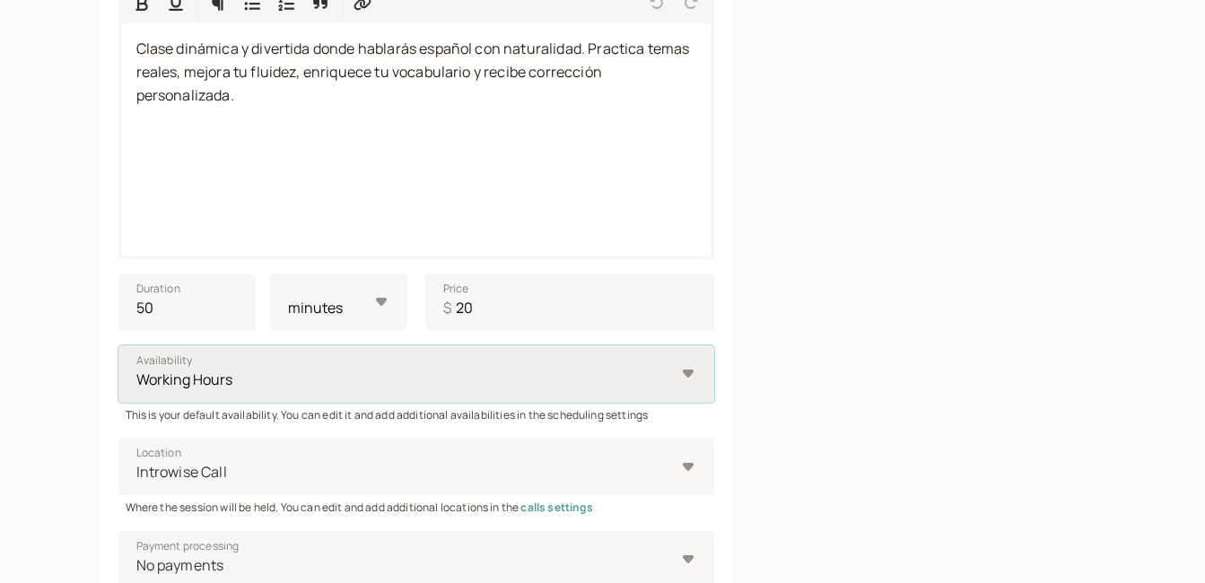
click at [685, 374] on select "Working Hours" at bounding box center [416, 374] width 596 height 57
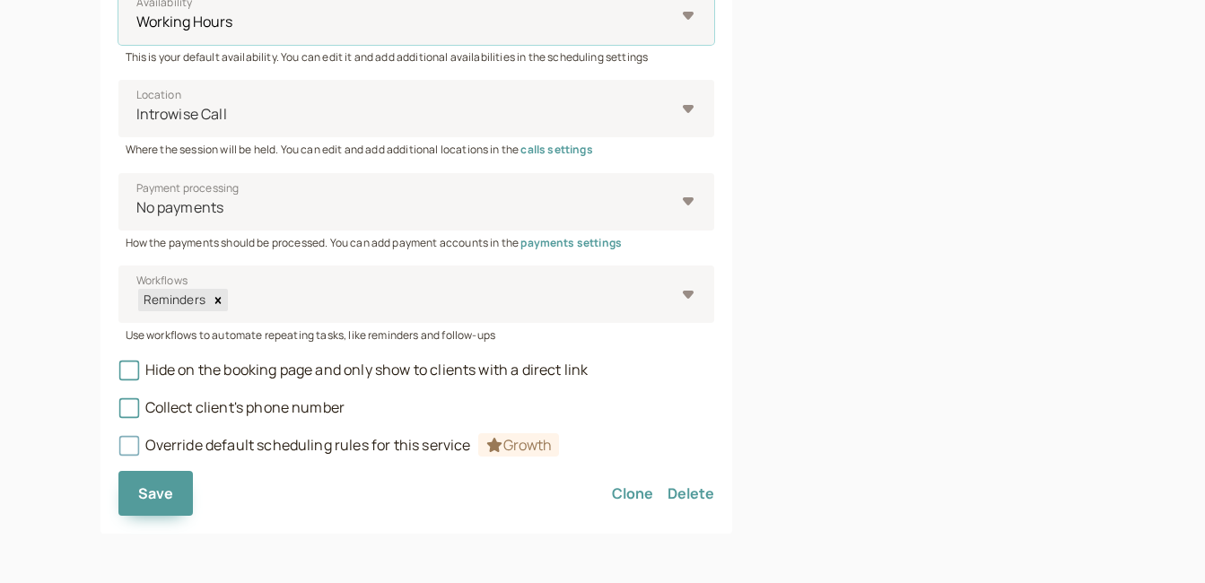
scroll to position [794, 0]
click at [126, 370] on icon at bounding box center [128, 369] width 13 height 13
click at [118, 374] on input "Hide on the booking page and only show to clients with a direct link" at bounding box center [118, 374] width 0 height 0
click at [162, 484] on span "Save" at bounding box center [156, 493] width 36 height 20
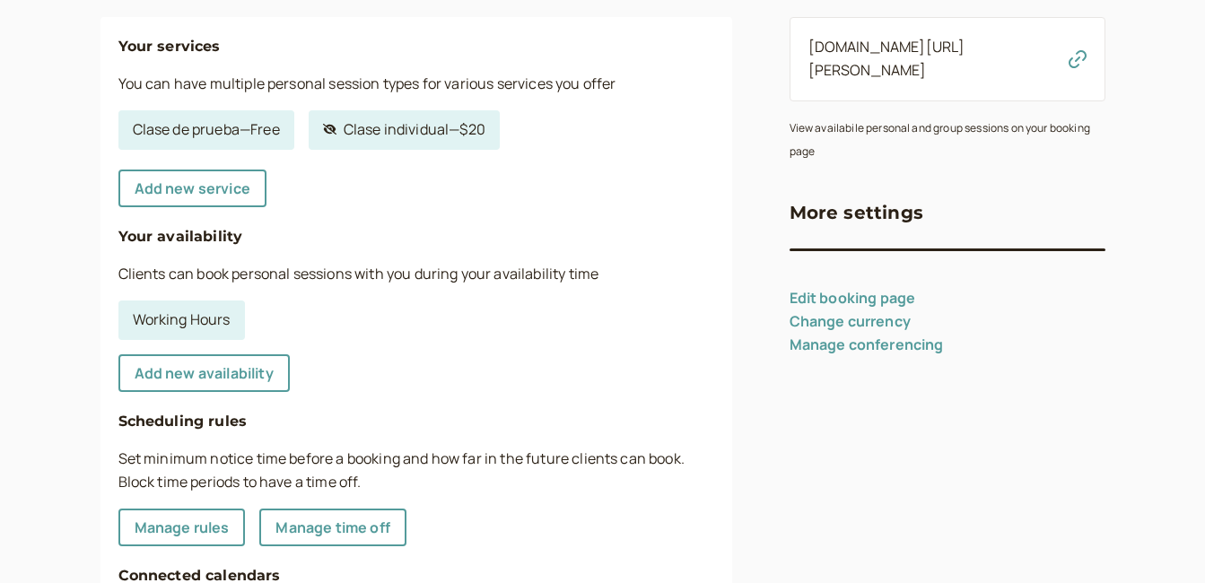
scroll to position [220, 0]
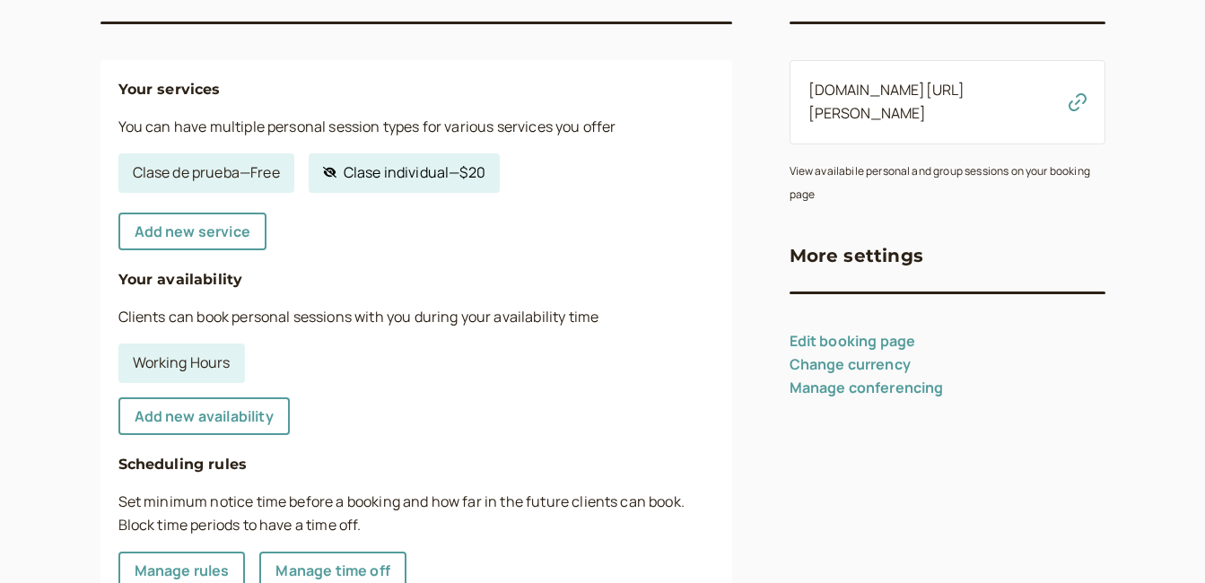
click at [405, 167] on link "Hidden service Clase individual — $20" at bounding box center [404, 172] width 191 height 39
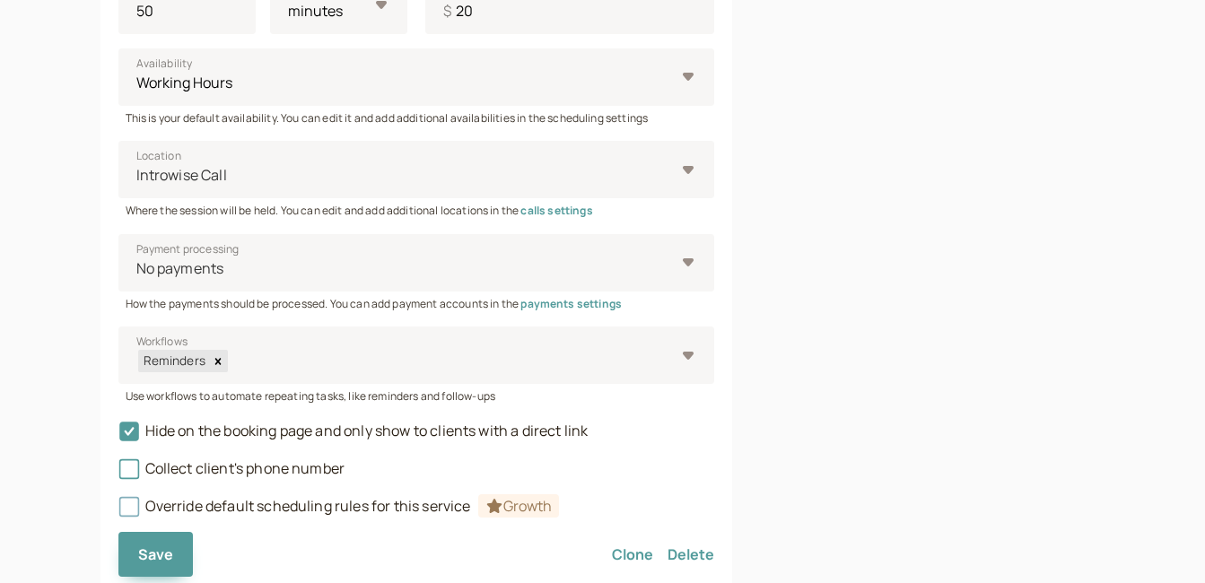
scroll to position [794, 0]
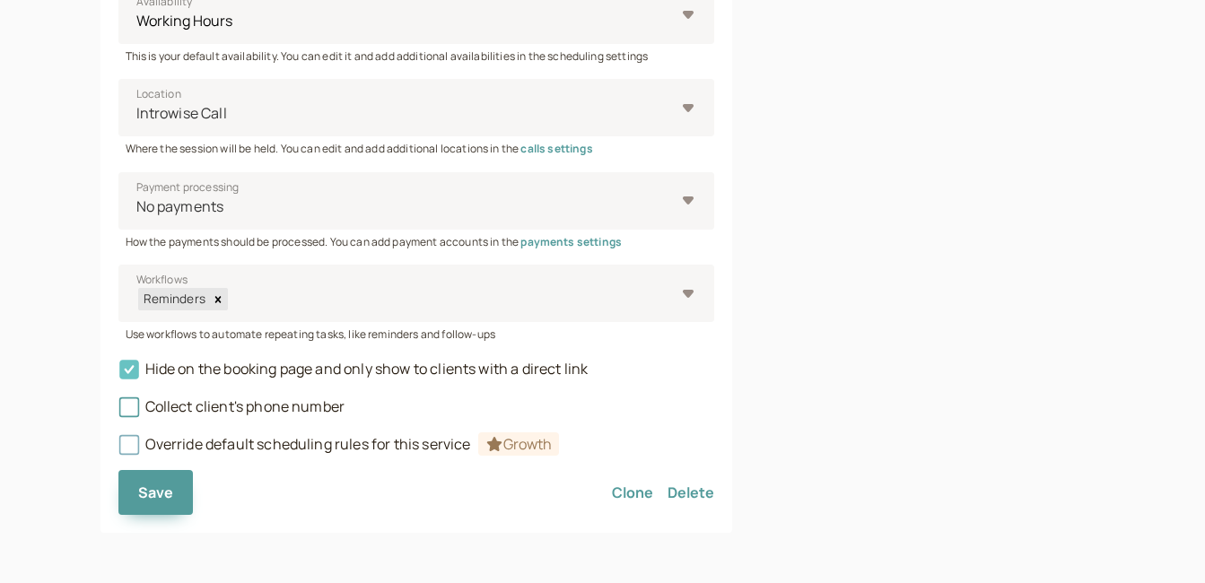
click at [133, 371] on icon at bounding box center [129, 370] width 20 height 20
click at [118, 374] on input "Hide on the booking page and only show to clients with a direct link" at bounding box center [118, 374] width 0 height 0
click at [155, 489] on span "Save" at bounding box center [156, 493] width 36 height 20
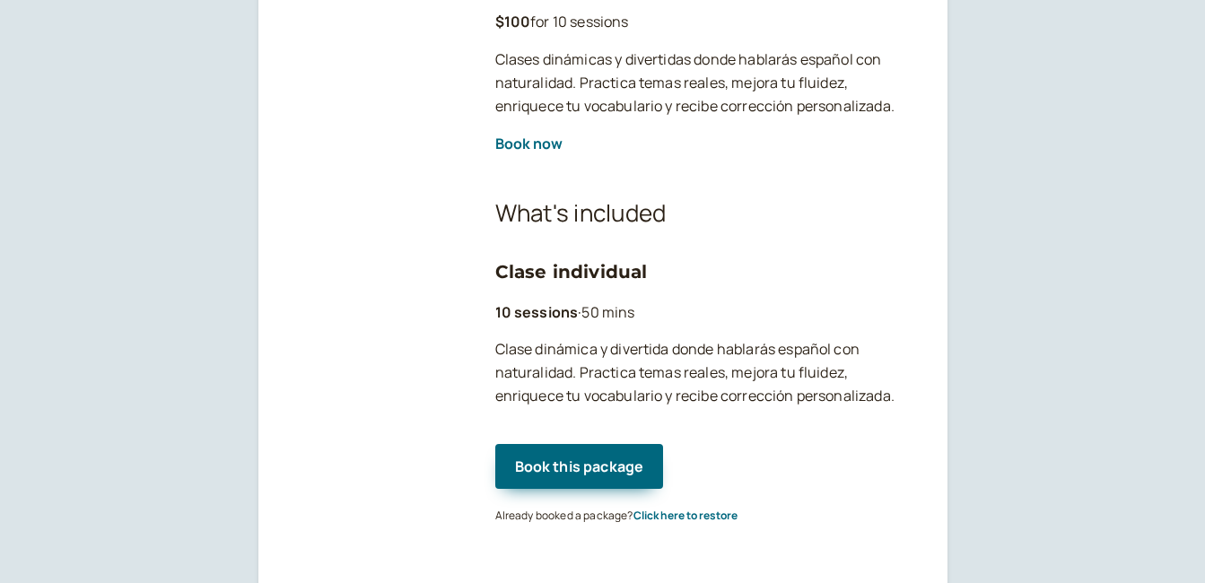
scroll to position [294, 0]
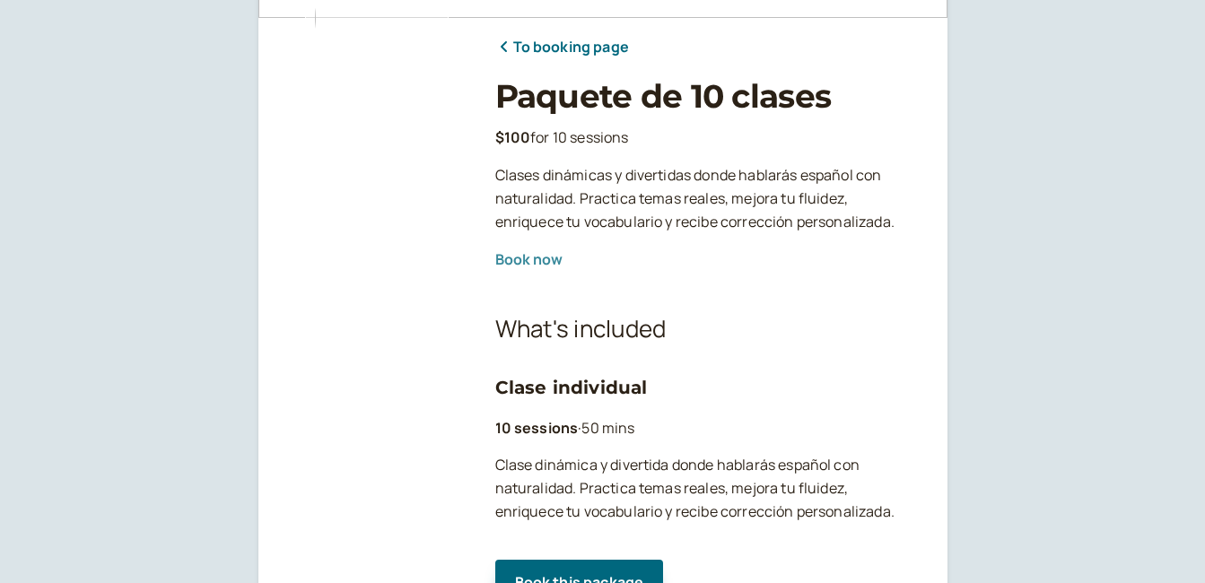
click at [548, 261] on button "Book now" at bounding box center [528, 259] width 67 height 16
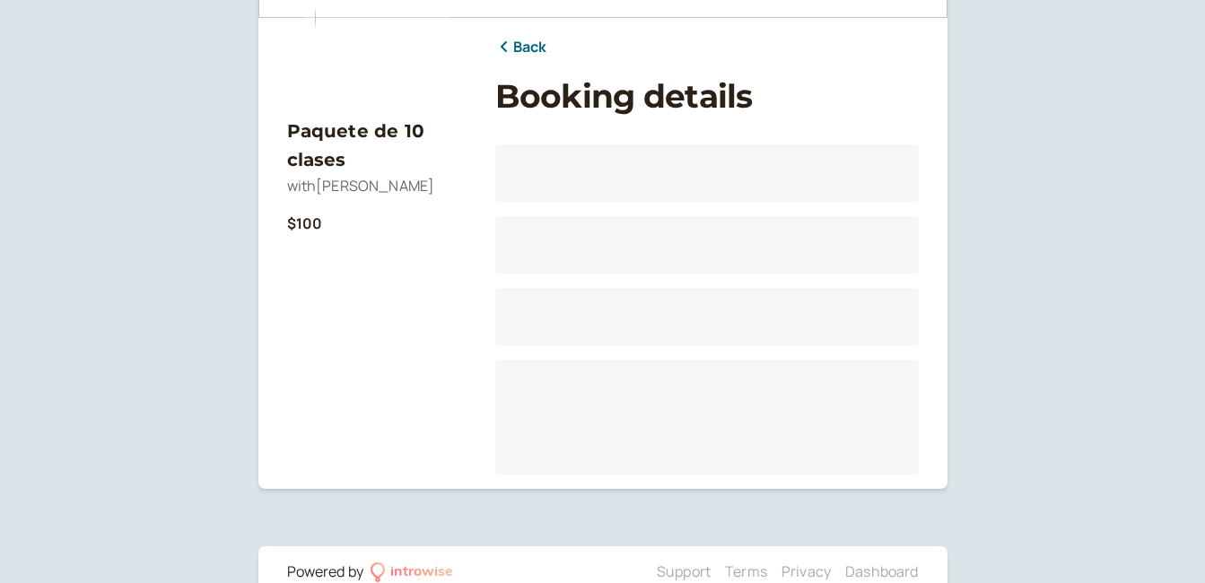
scroll to position [223, 0]
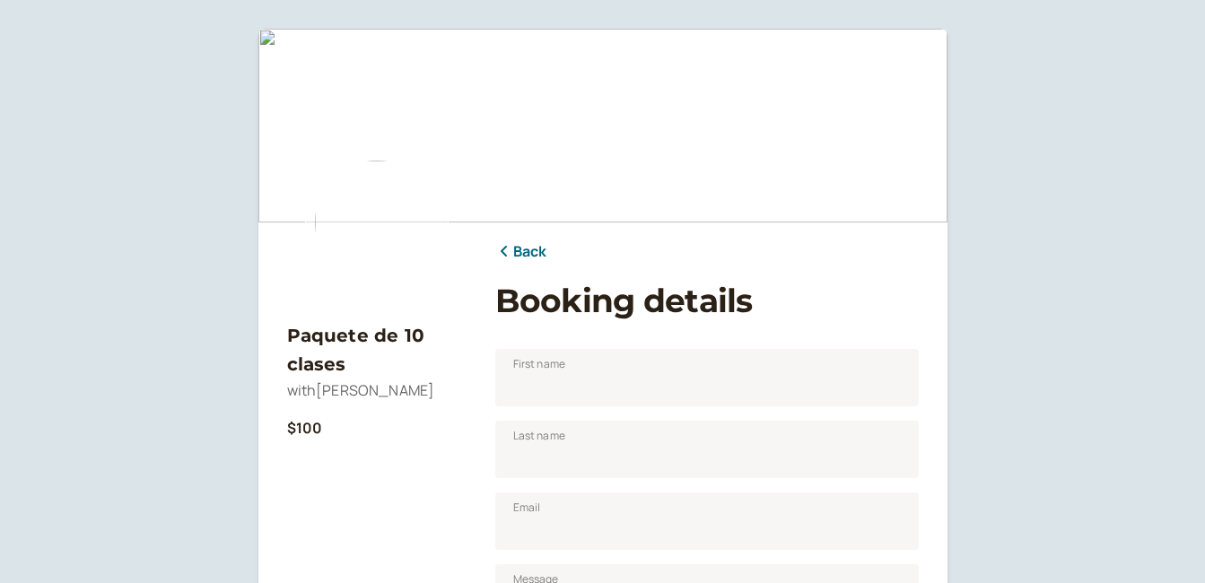
scroll to position [205, 0]
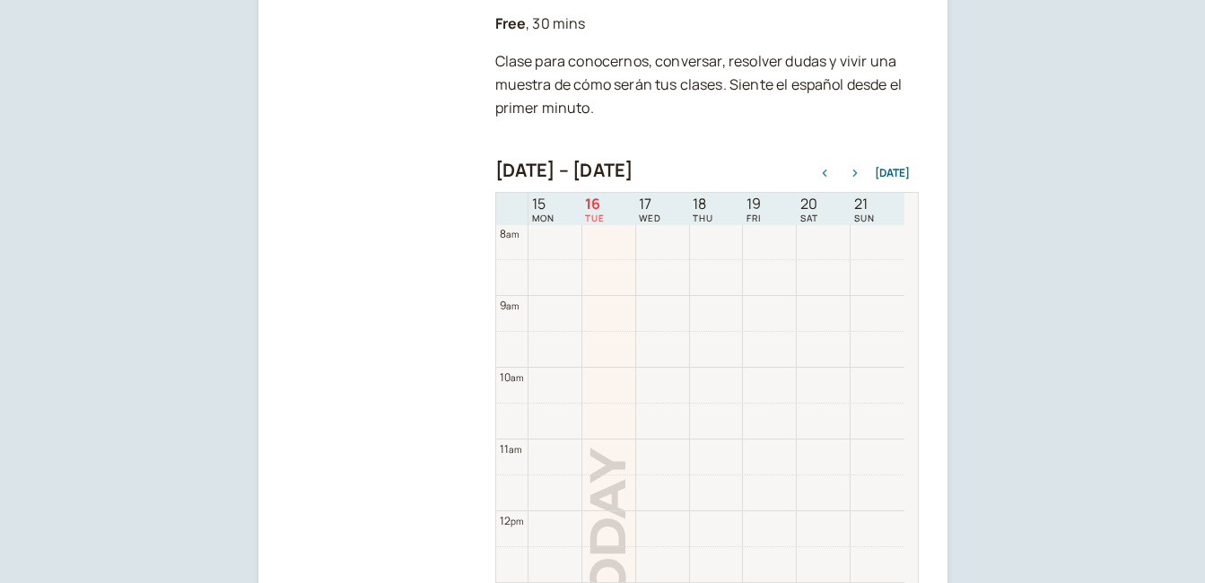
scroll to position [354, 0]
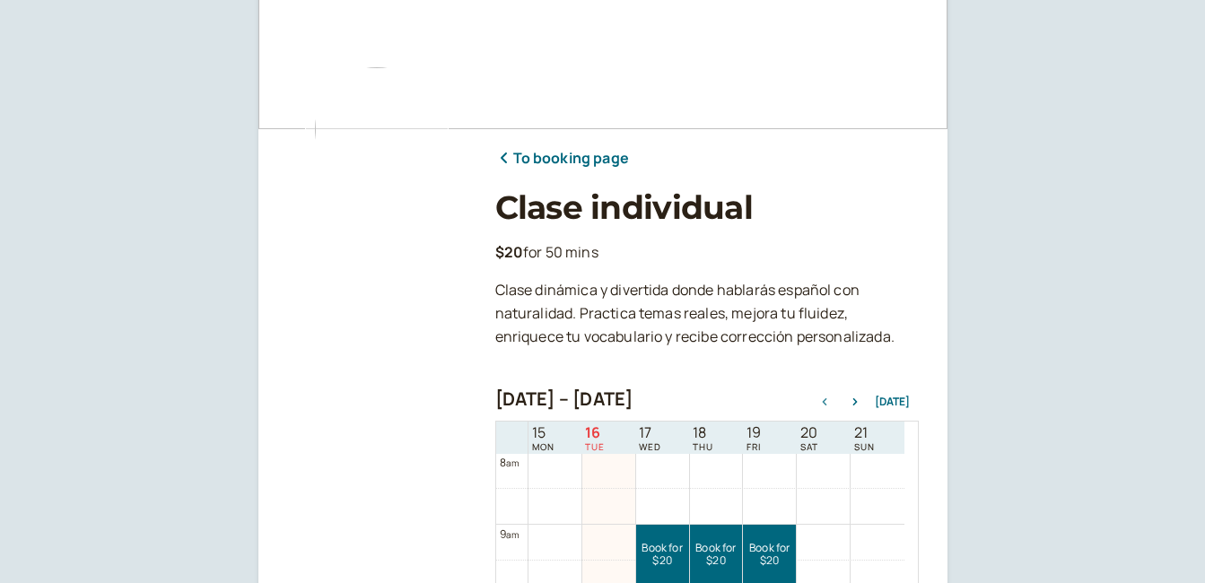
scroll to position [90, 0]
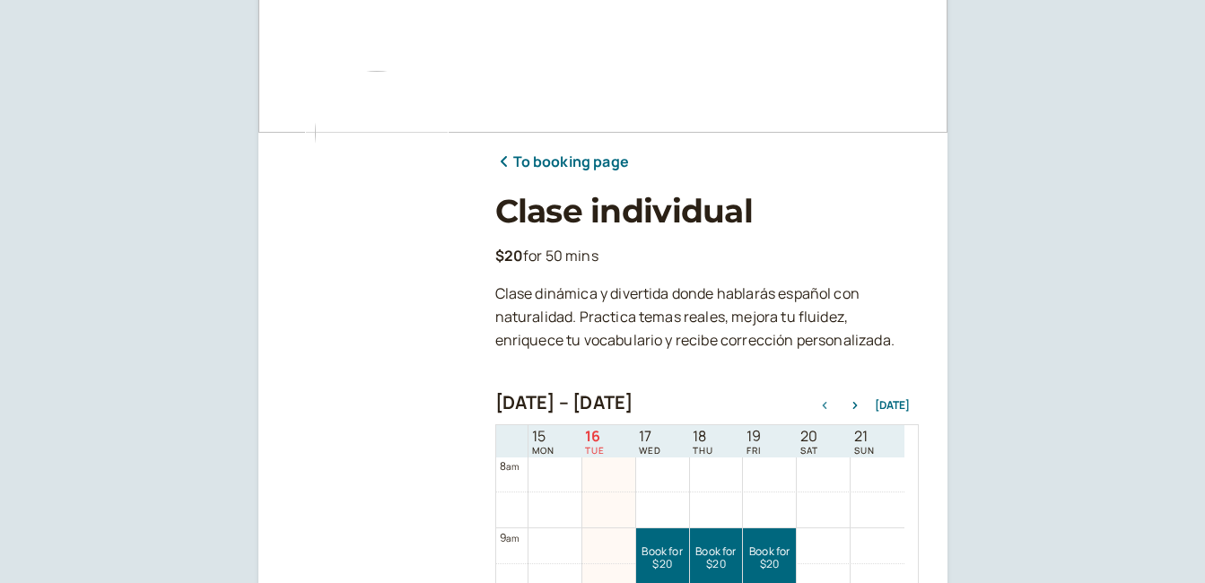
click at [560, 162] on link "To booking page" at bounding box center [562, 162] width 134 height 23
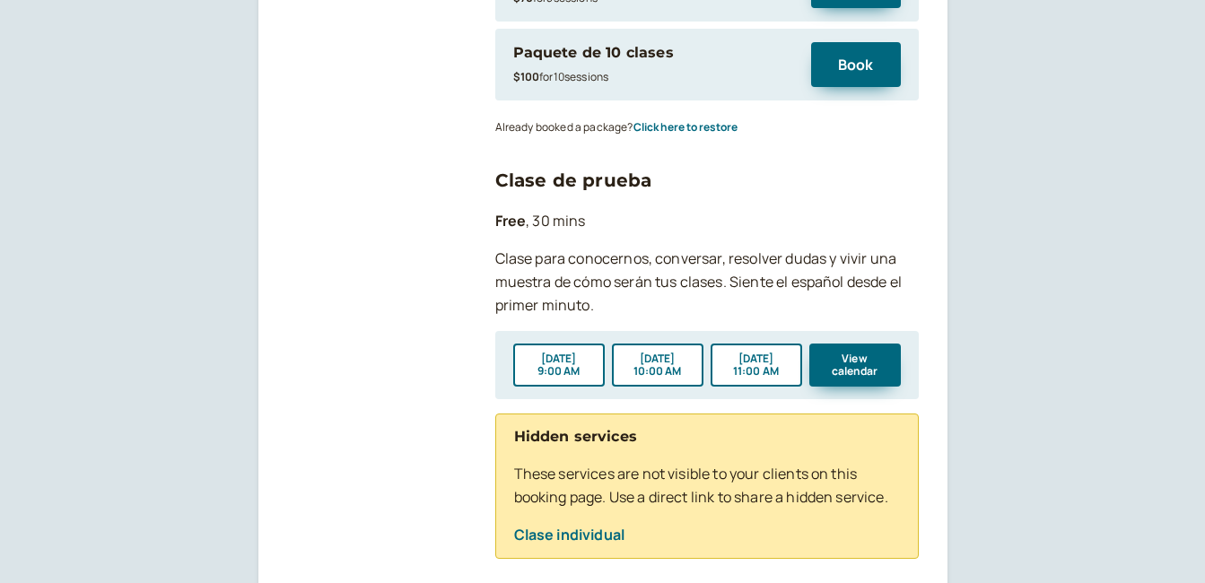
scroll to position [539, 0]
